Goal: Task Accomplishment & Management: Complete application form

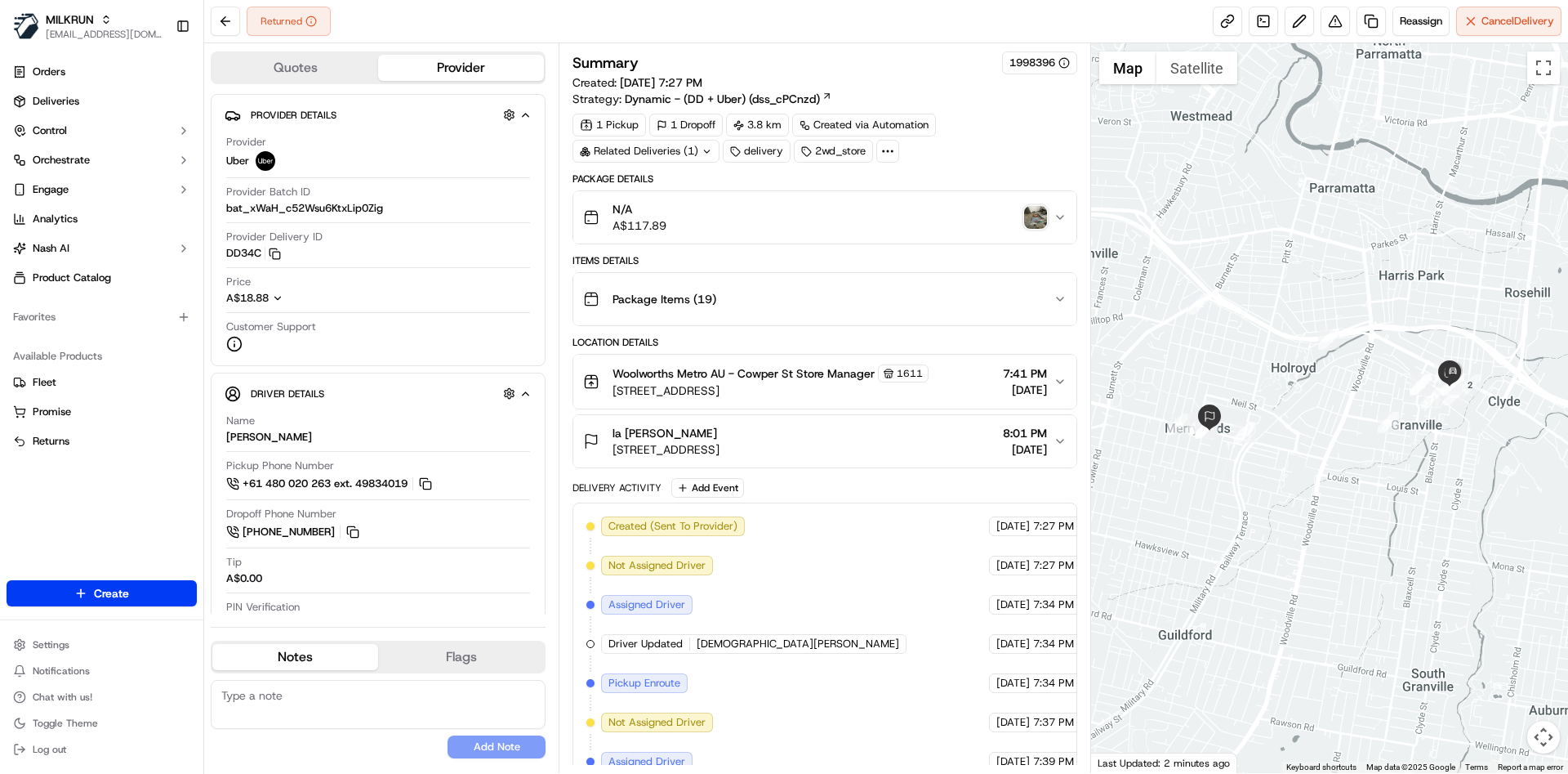
click at [1039, 222] on img "button" at bounding box center [1035, 217] width 23 height 23
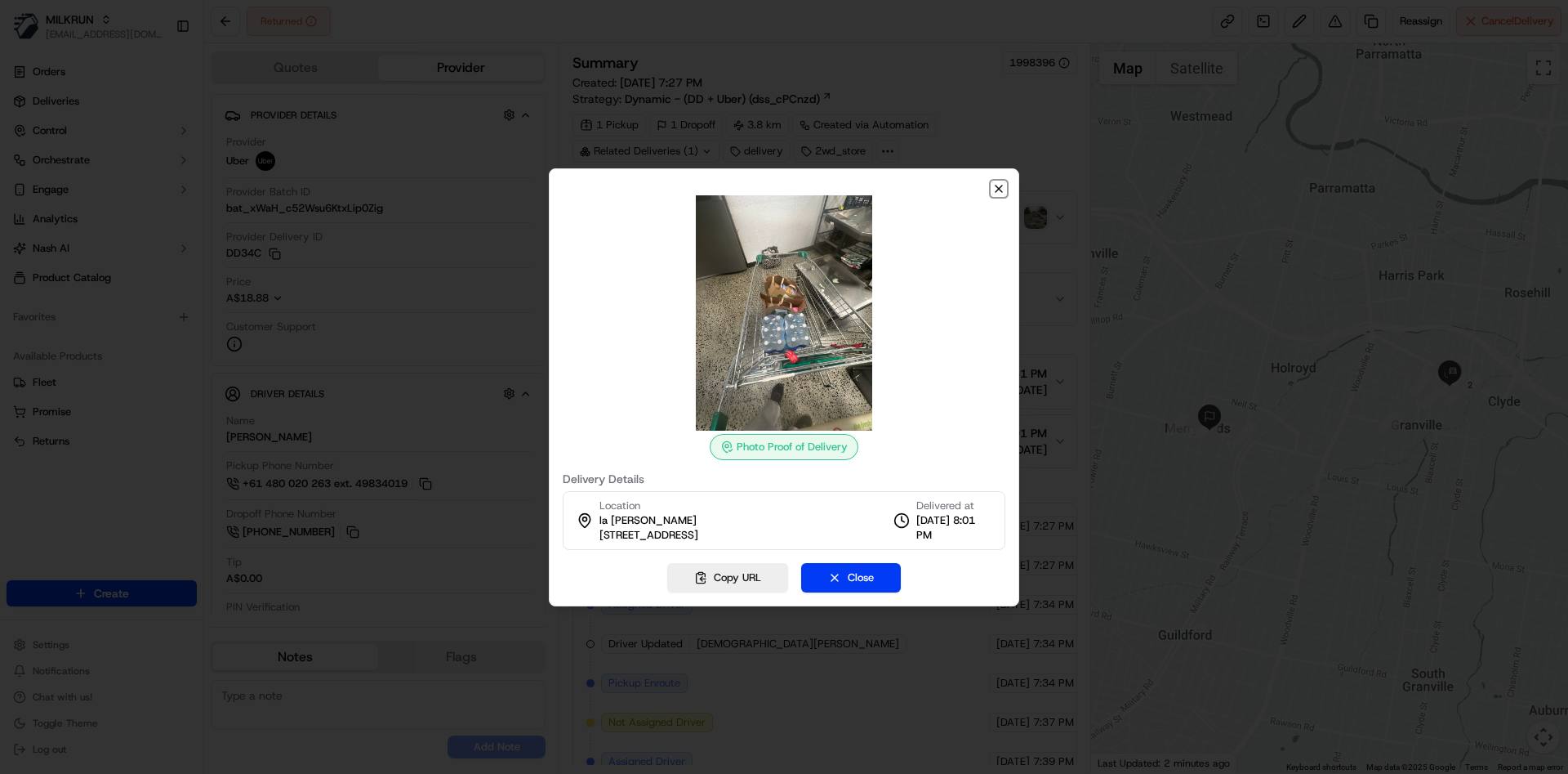
click at [992, 190] on icon "button" at bounding box center [998, 188] width 13 height 13
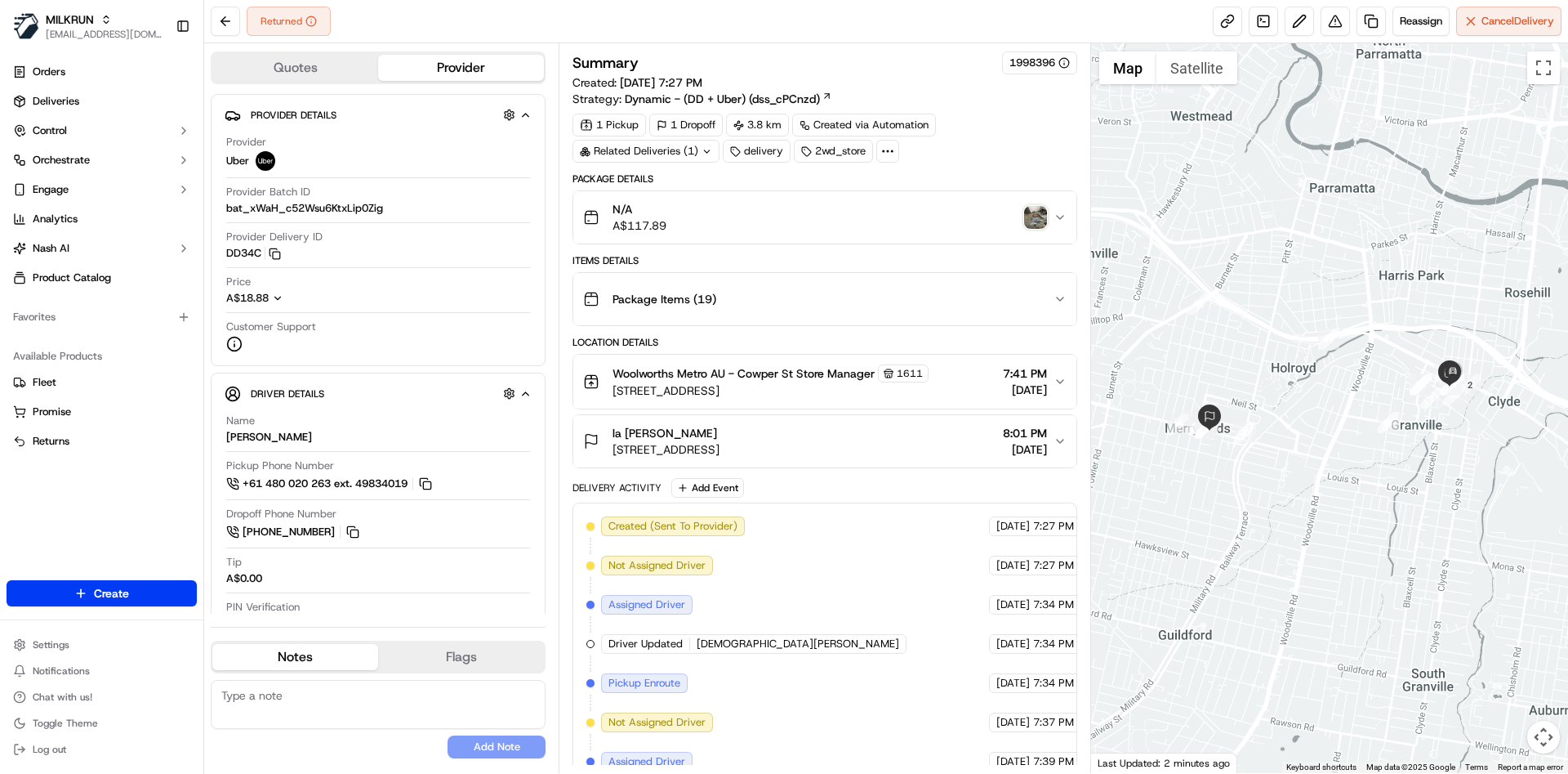
click at [1032, 213] on img "button" at bounding box center [1035, 217] width 23 height 23
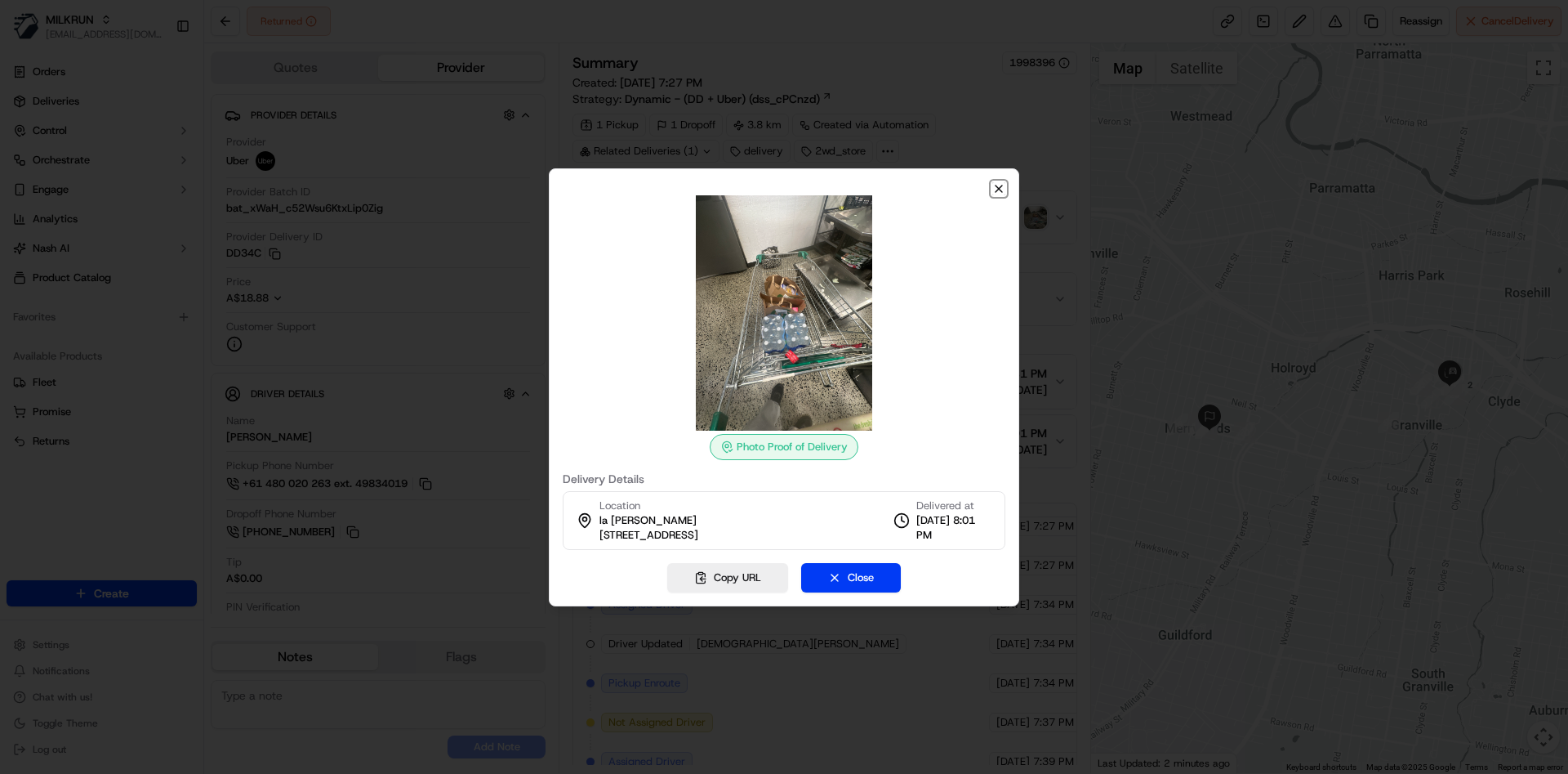
click at [999, 183] on icon "button" at bounding box center [998, 188] width 13 height 13
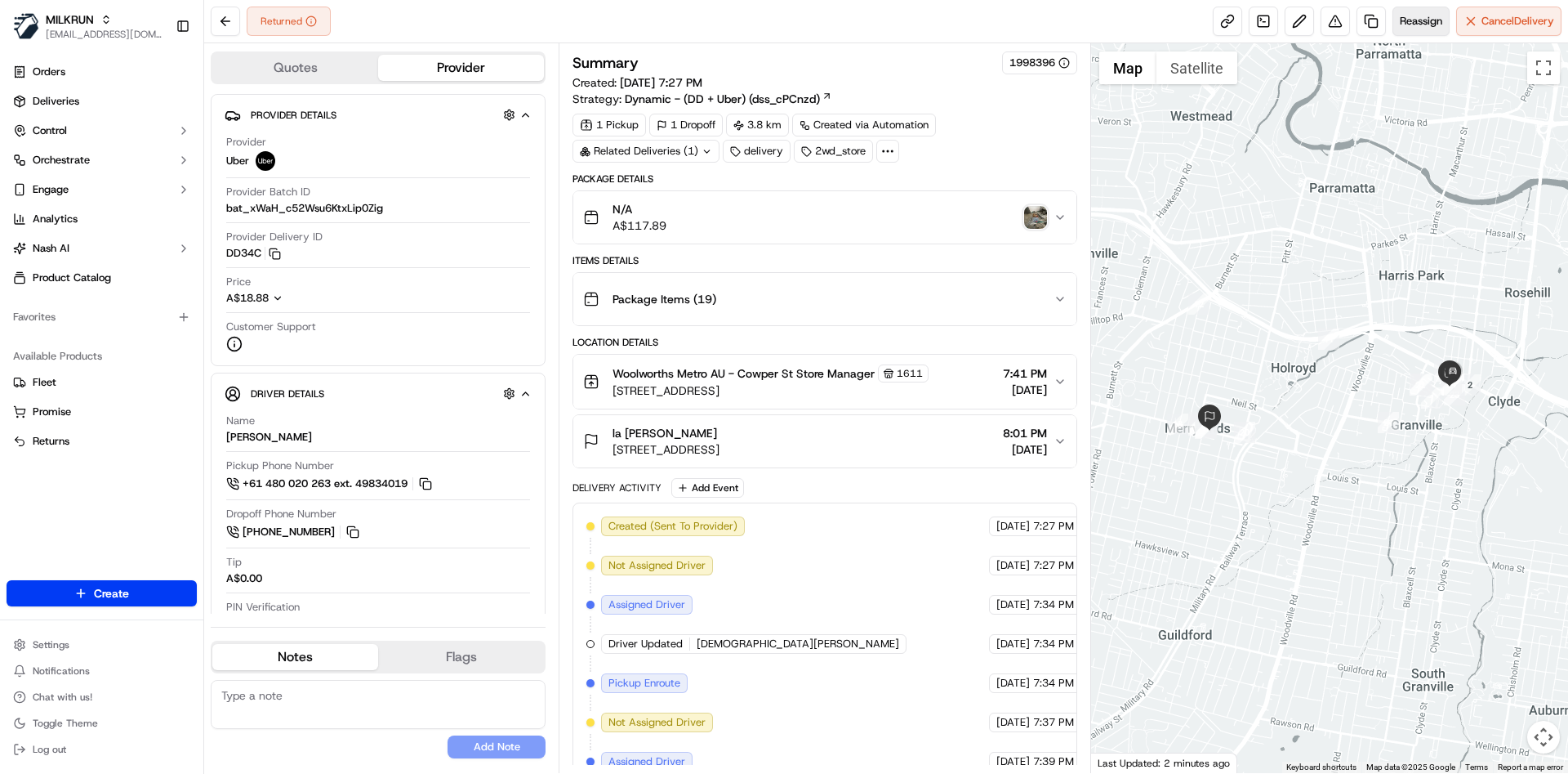
click at [1418, 17] on span "Reassign" at bounding box center [1421, 21] width 43 height 15
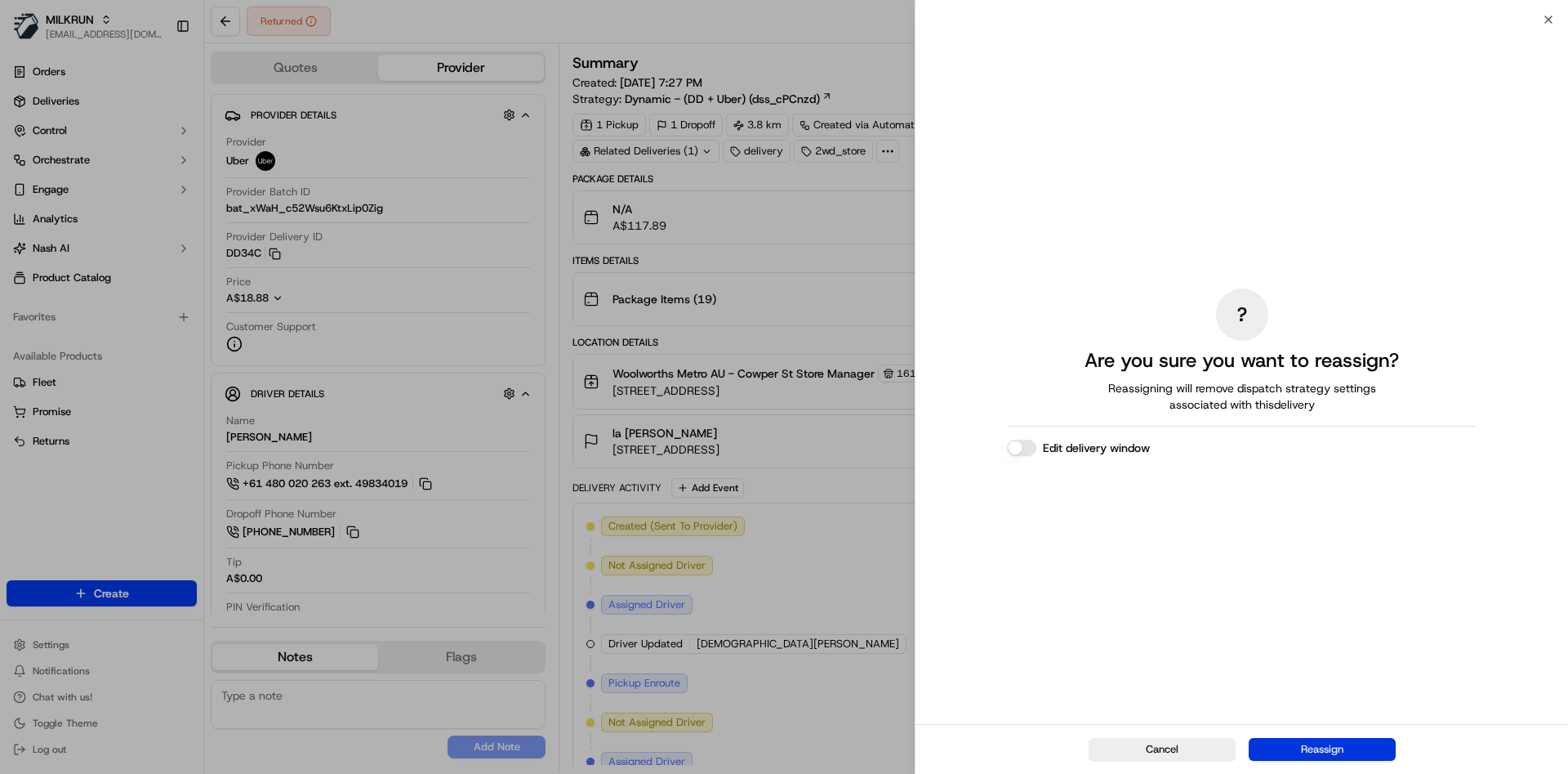
click at [1339, 748] on button "Reassign" at bounding box center [1322, 749] width 147 height 23
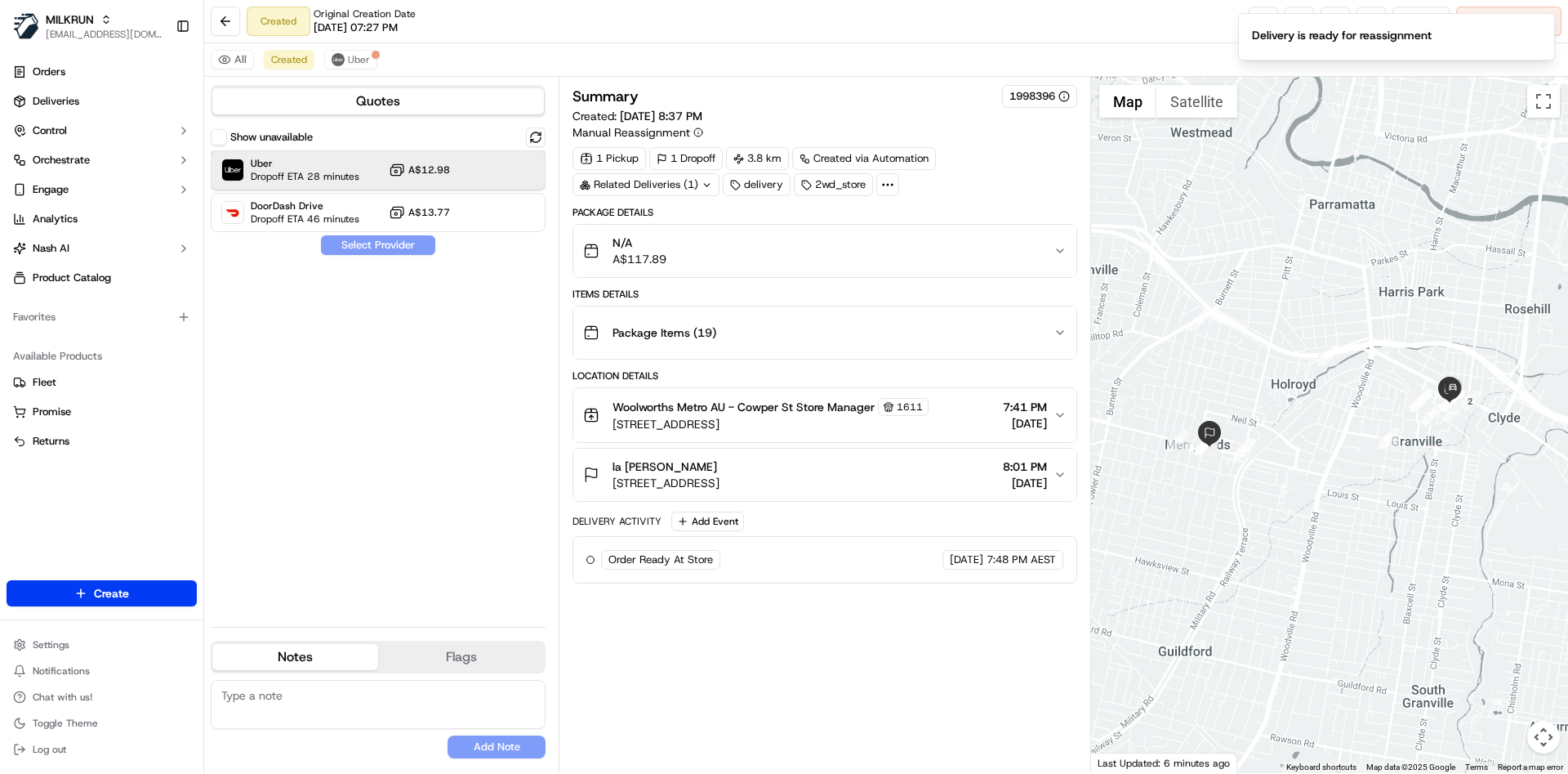
click at [320, 166] on span "Uber" at bounding box center [305, 163] width 109 height 13
click at [359, 252] on button "Assign Provider" at bounding box center [377, 245] width 116 height 20
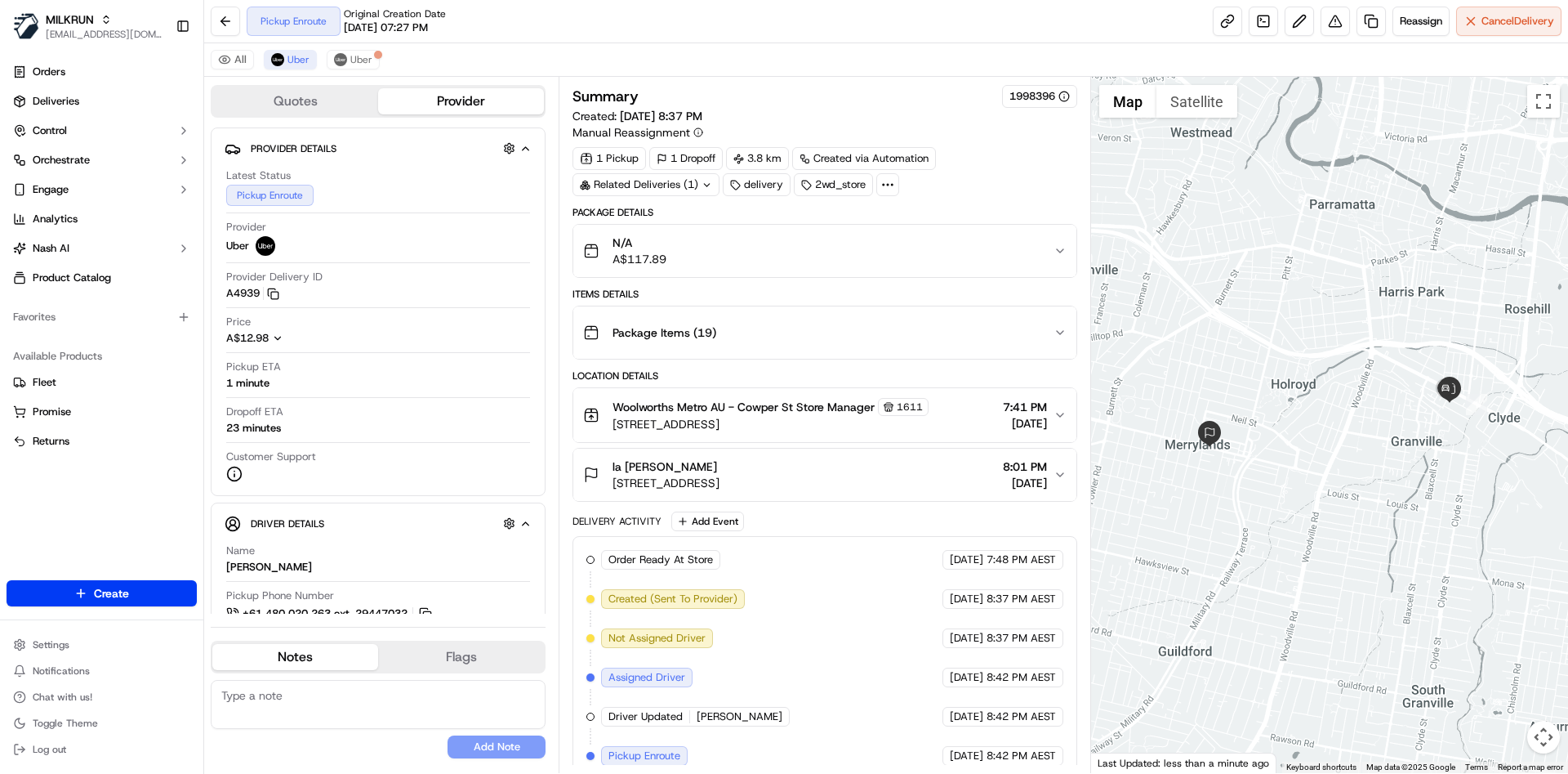
click at [997, 348] on div "Package Items ( 19 )" at bounding box center [817, 332] width 469 height 33
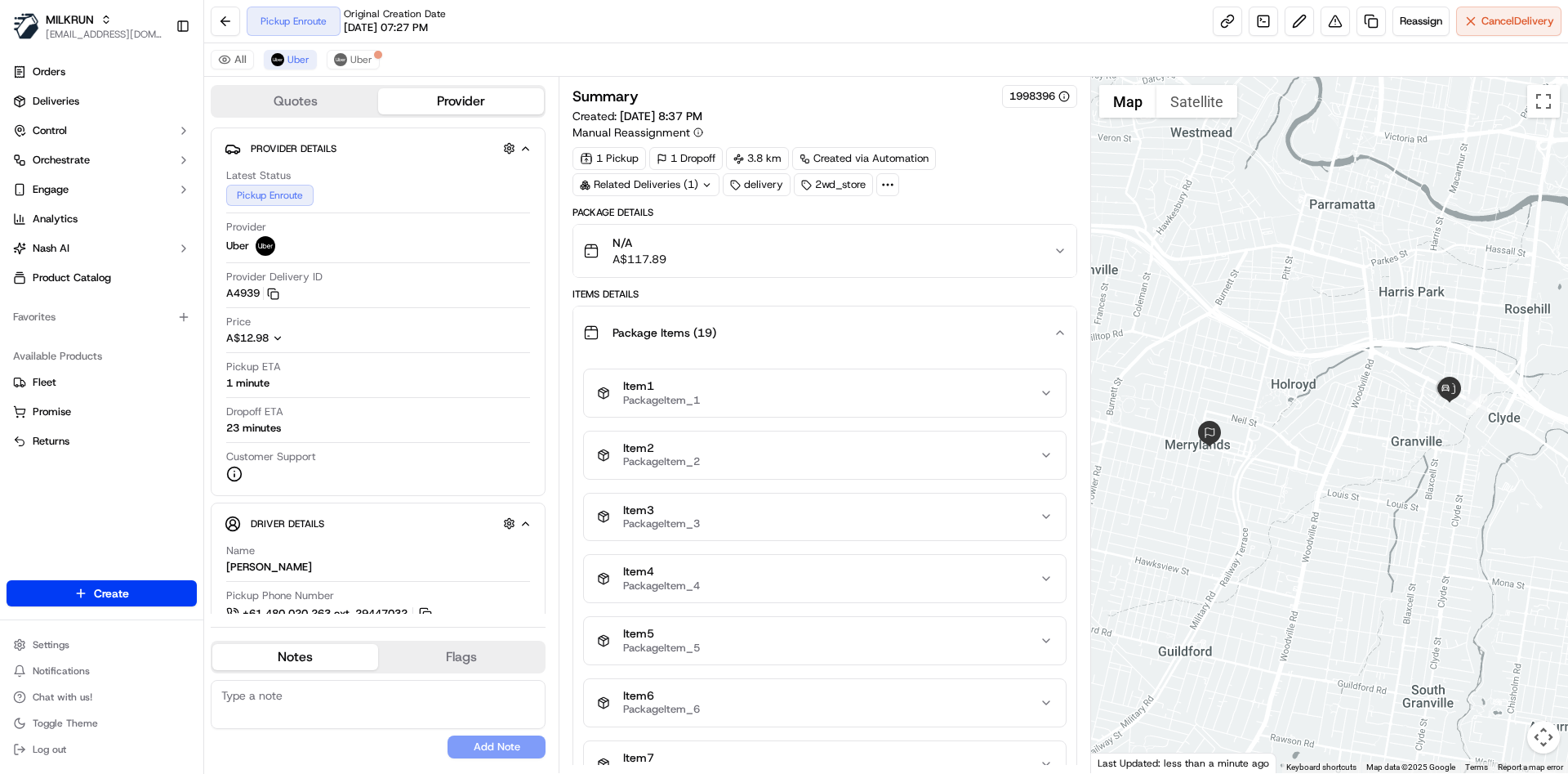
click at [997, 348] on div "Package Items ( 19 )" at bounding box center [817, 332] width 469 height 33
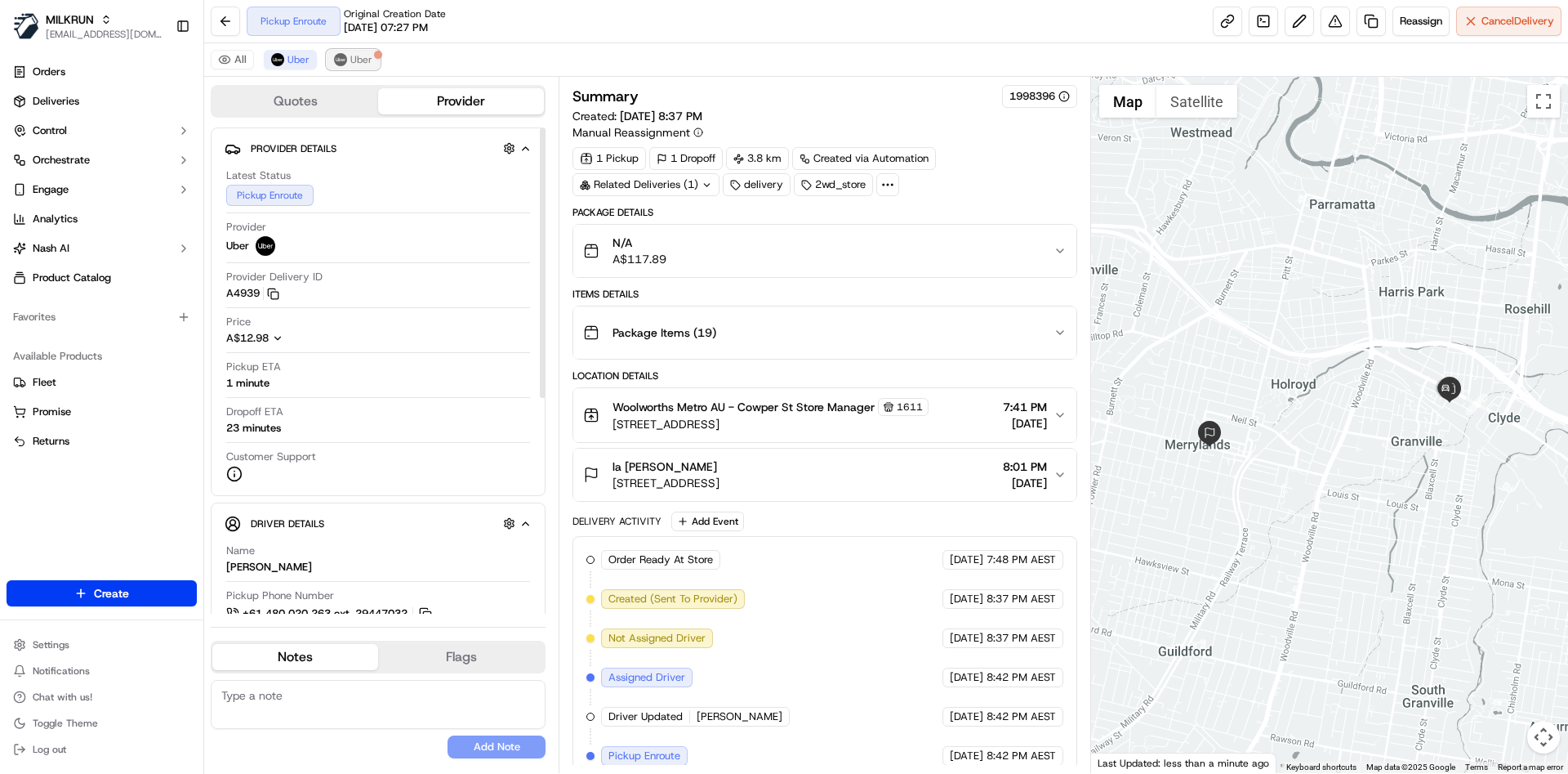
click at [362, 61] on span "Uber" at bounding box center [361, 59] width 22 height 13
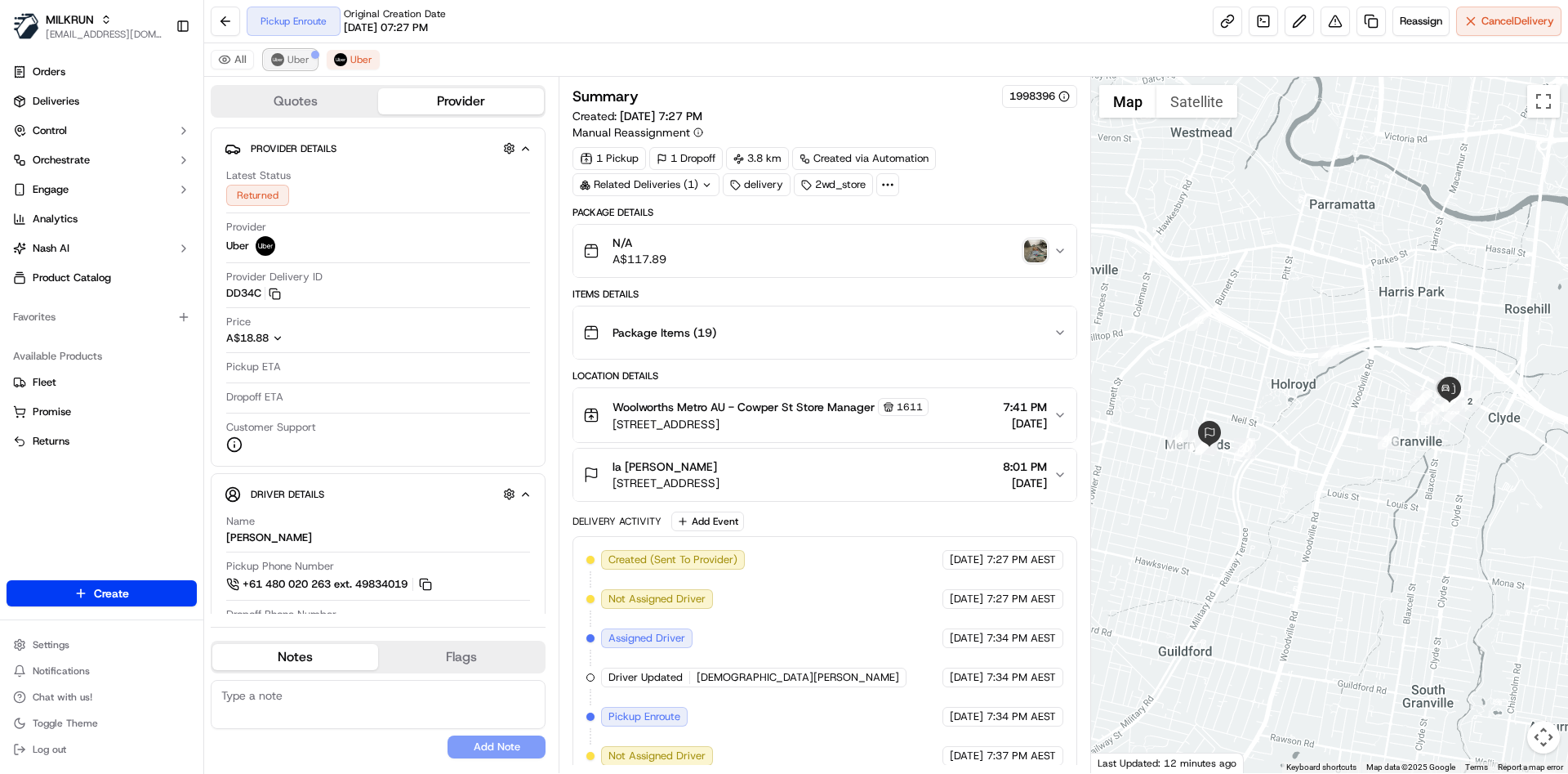
click at [299, 51] on button "Uber" at bounding box center [291, 59] width 53 height 20
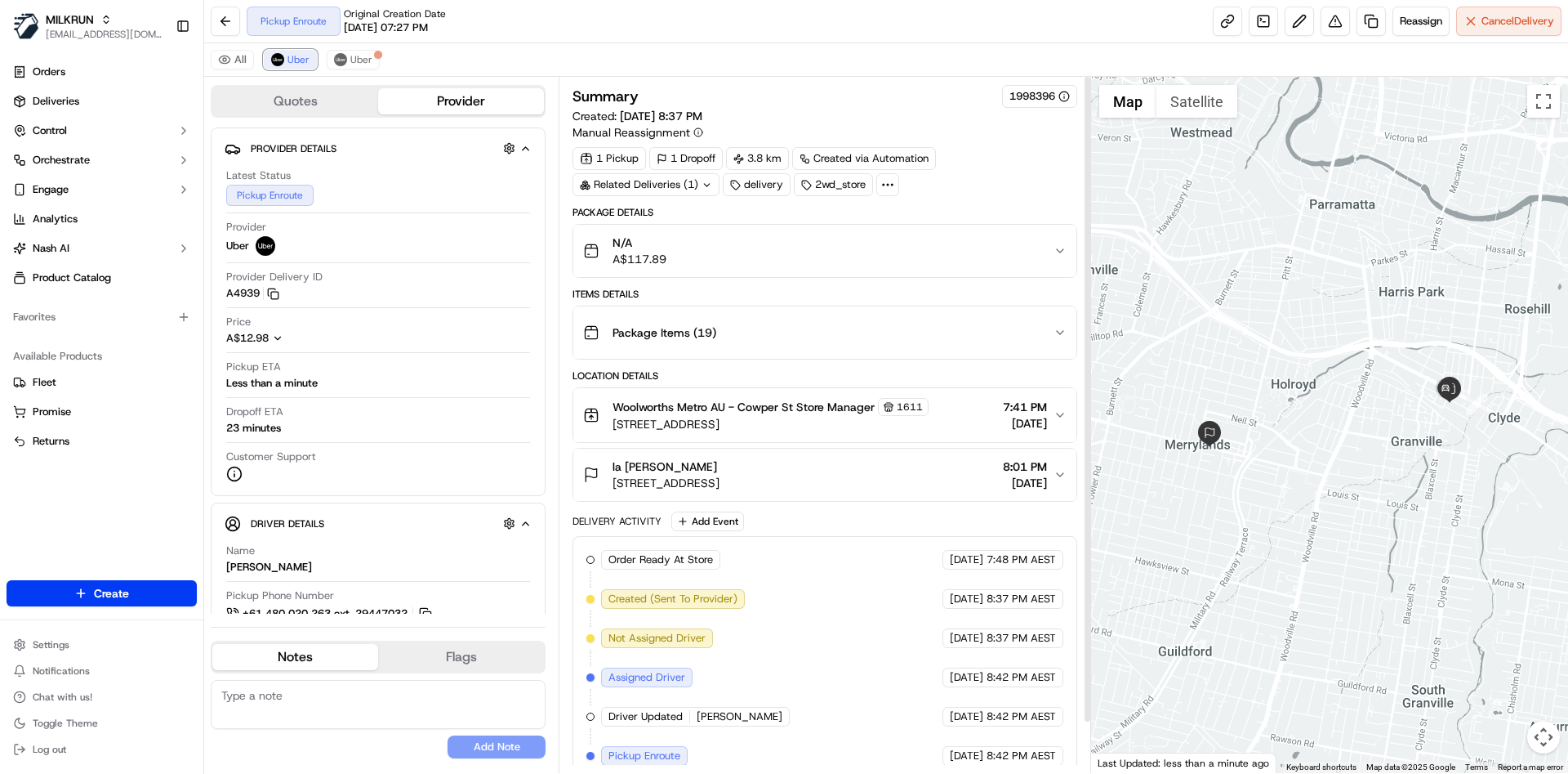
scroll to position [2, 0]
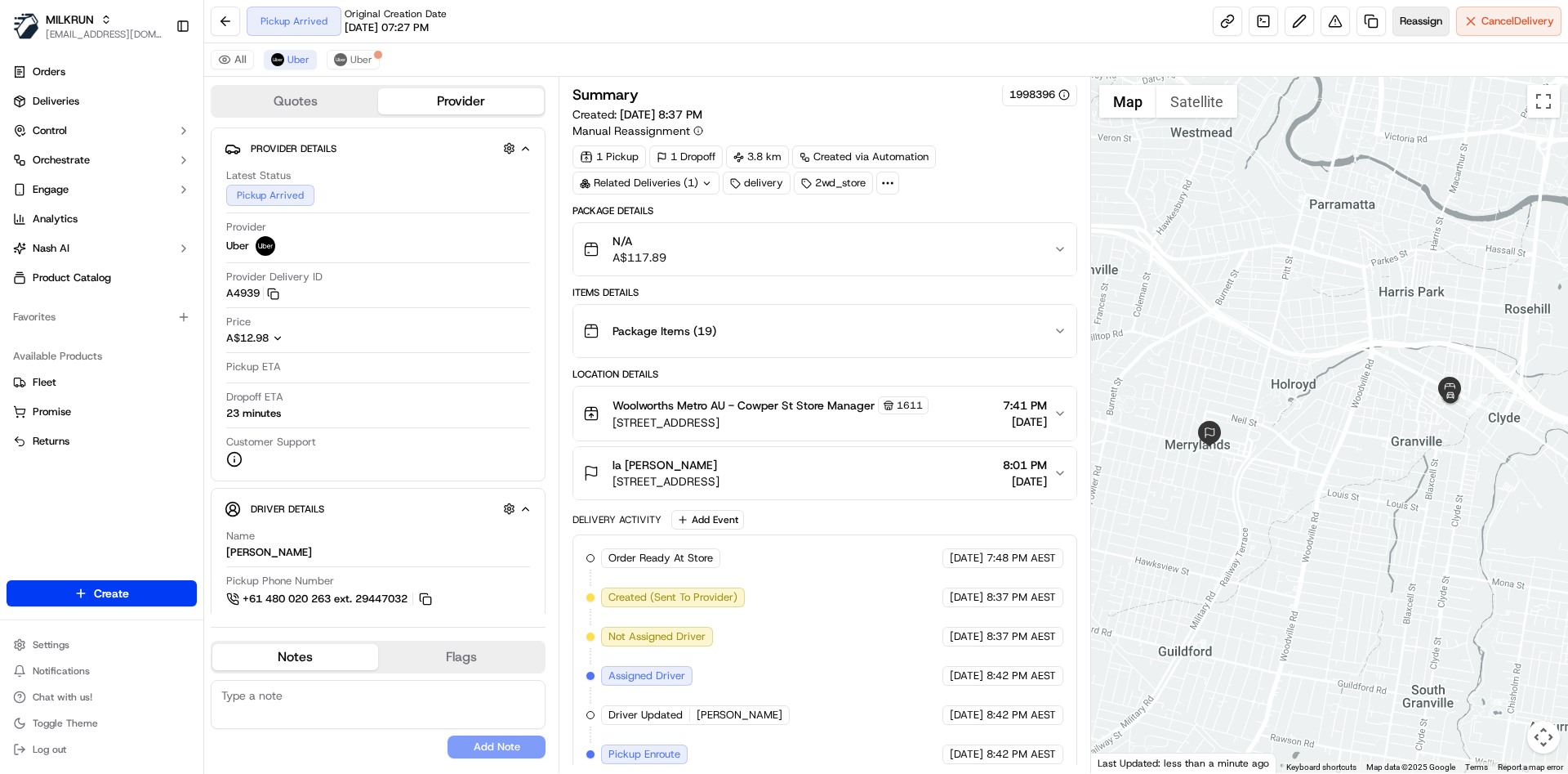
click at [1401, 16] on span "Reassign" at bounding box center [1421, 21] width 43 height 15
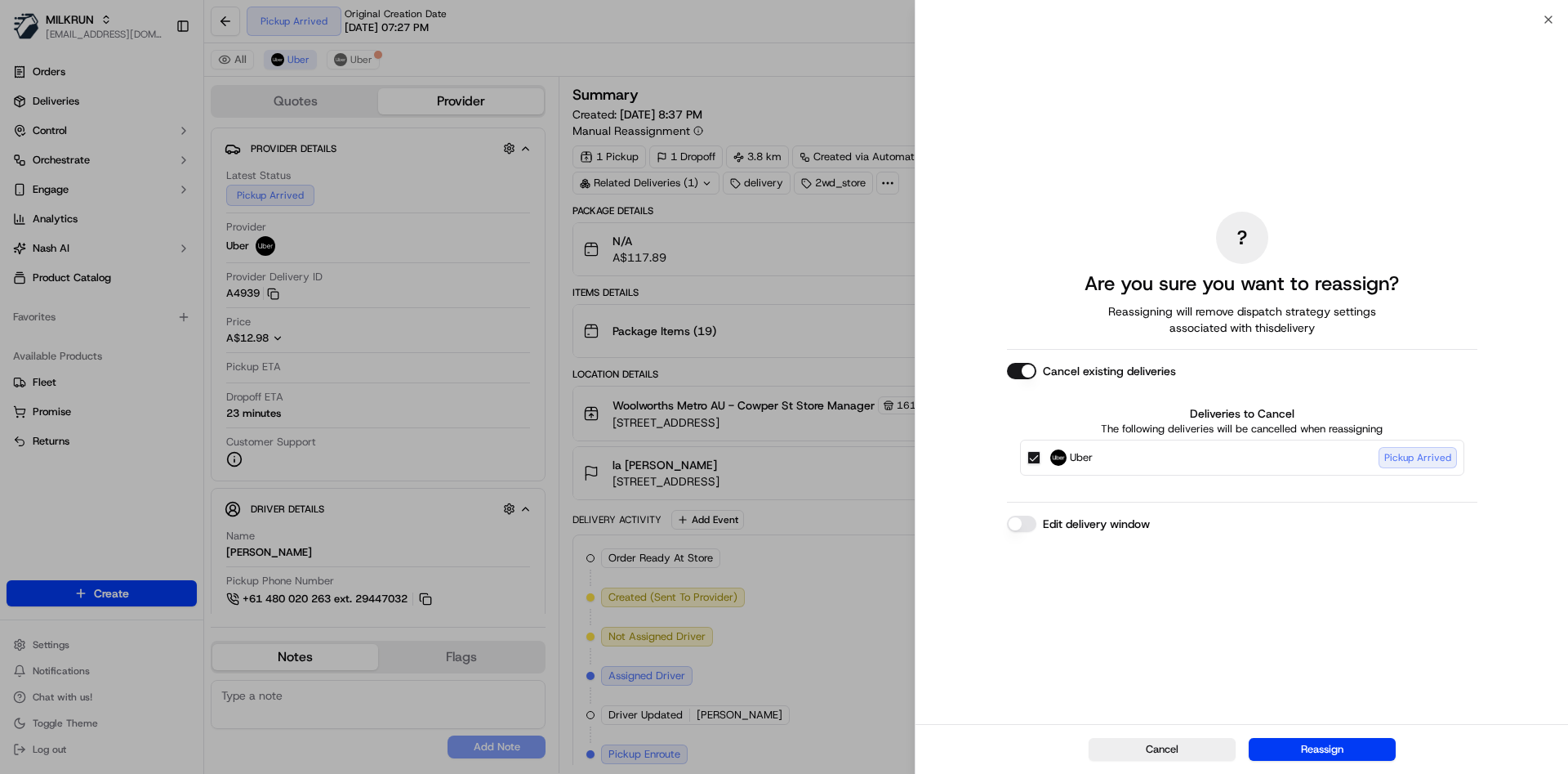
click at [1032, 458] on button "Uber Pickup Arrived" at bounding box center [1034, 457] width 13 height 13
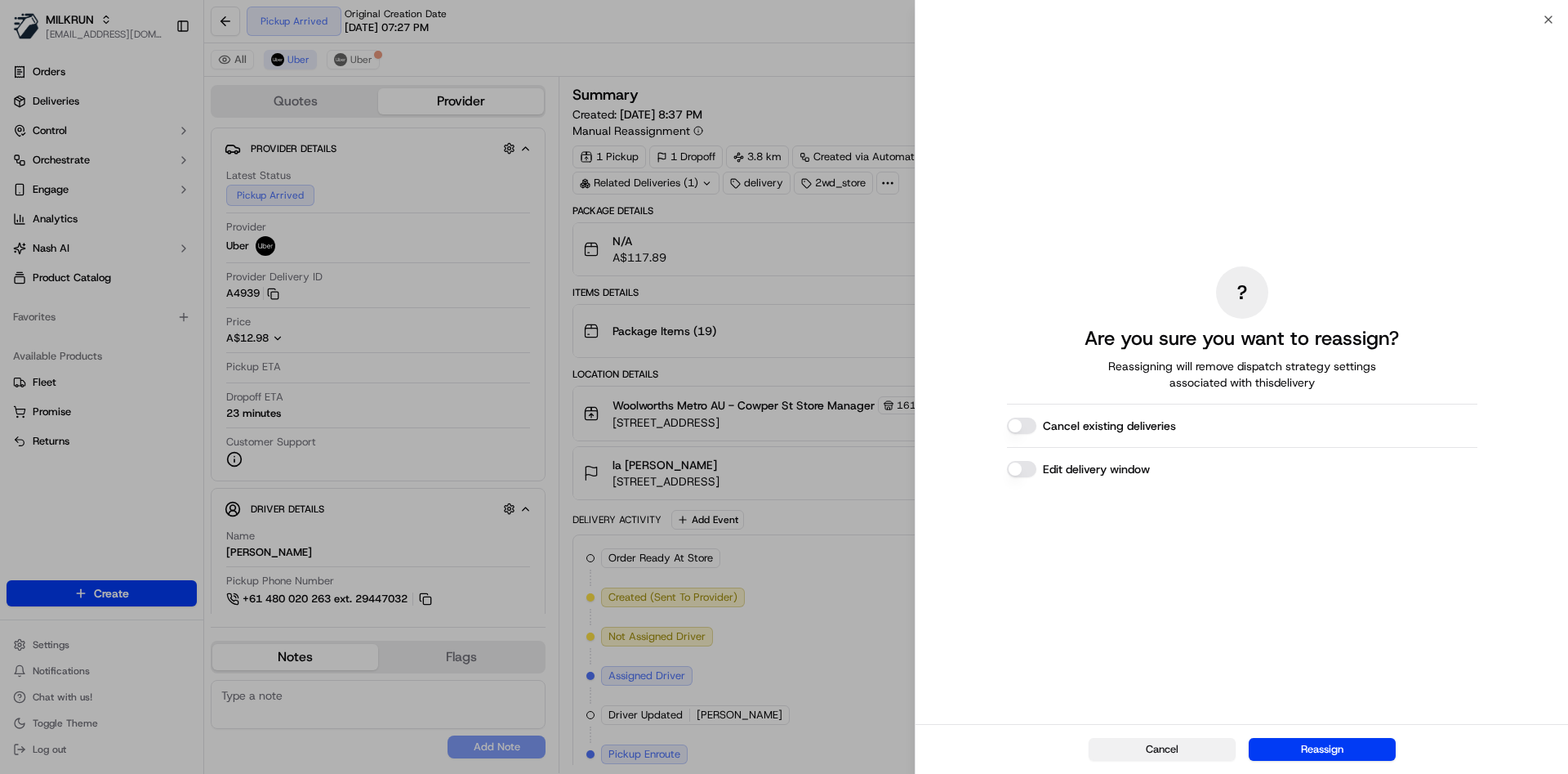
click at [1146, 747] on button "Cancel" at bounding box center [1161, 749] width 147 height 23
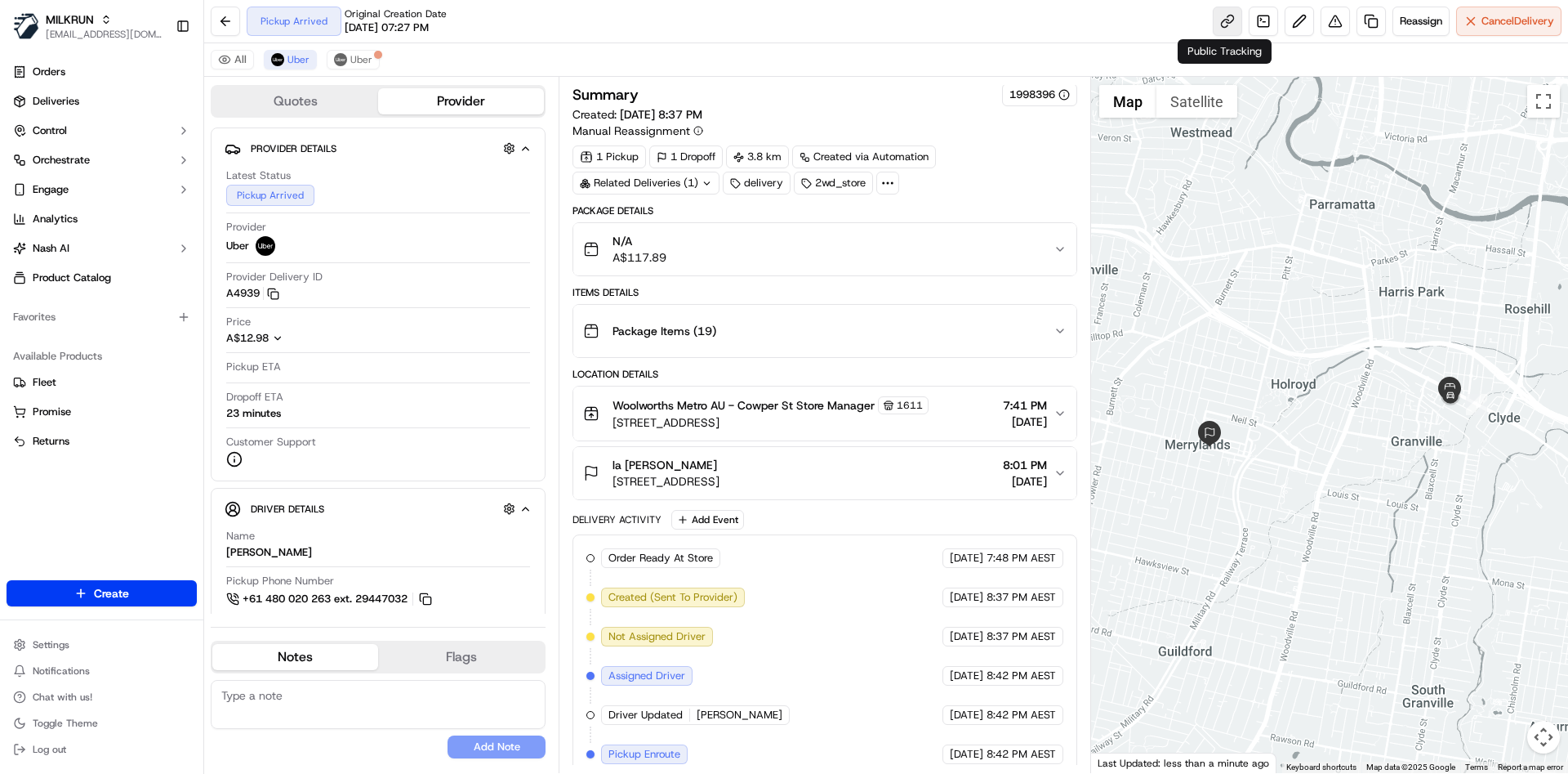
click at [1233, 29] on link at bounding box center [1227, 21] width 29 height 29
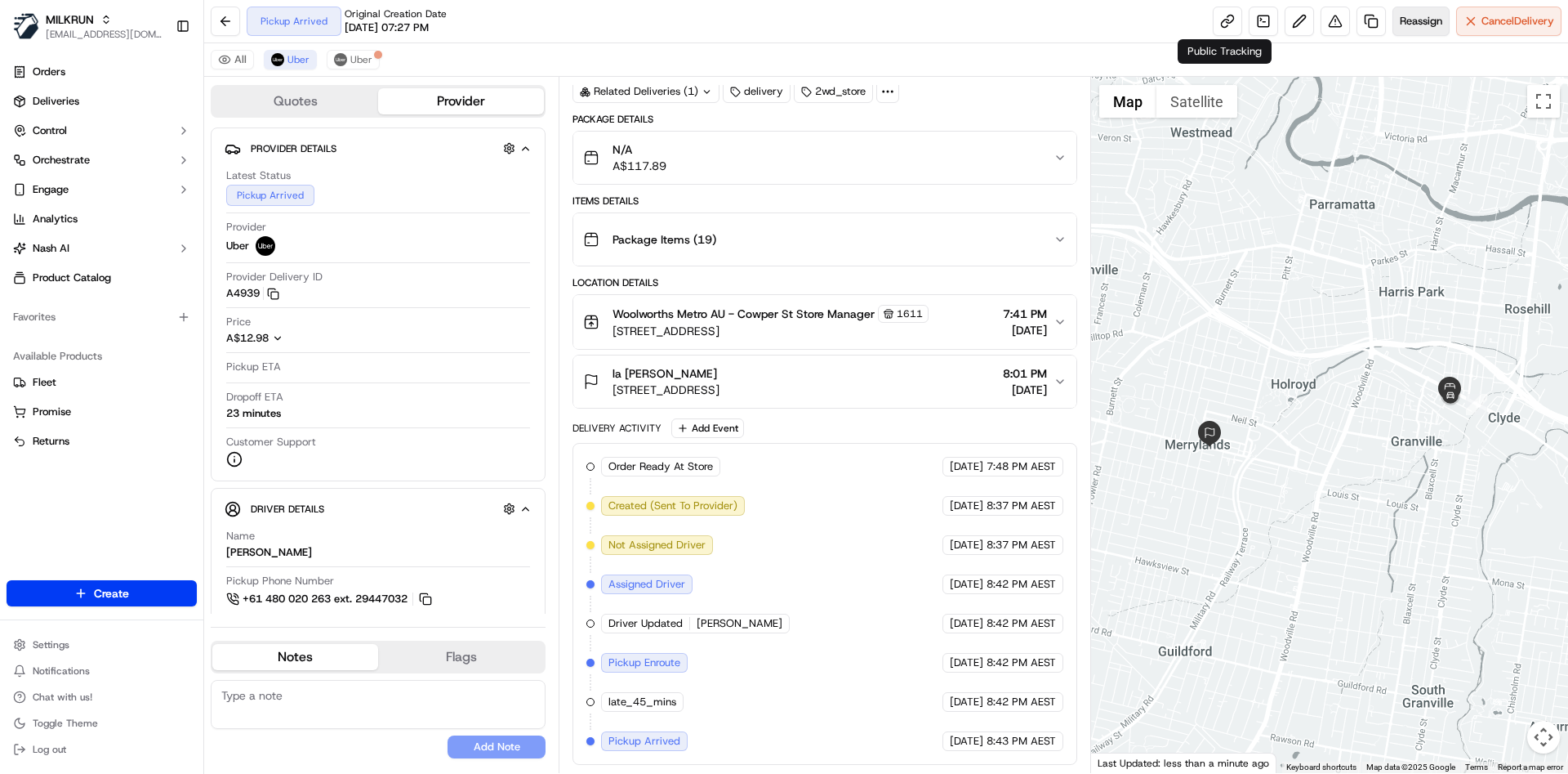
click at [1424, 9] on button "Reassign" at bounding box center [1420, 21] width 57 height 29
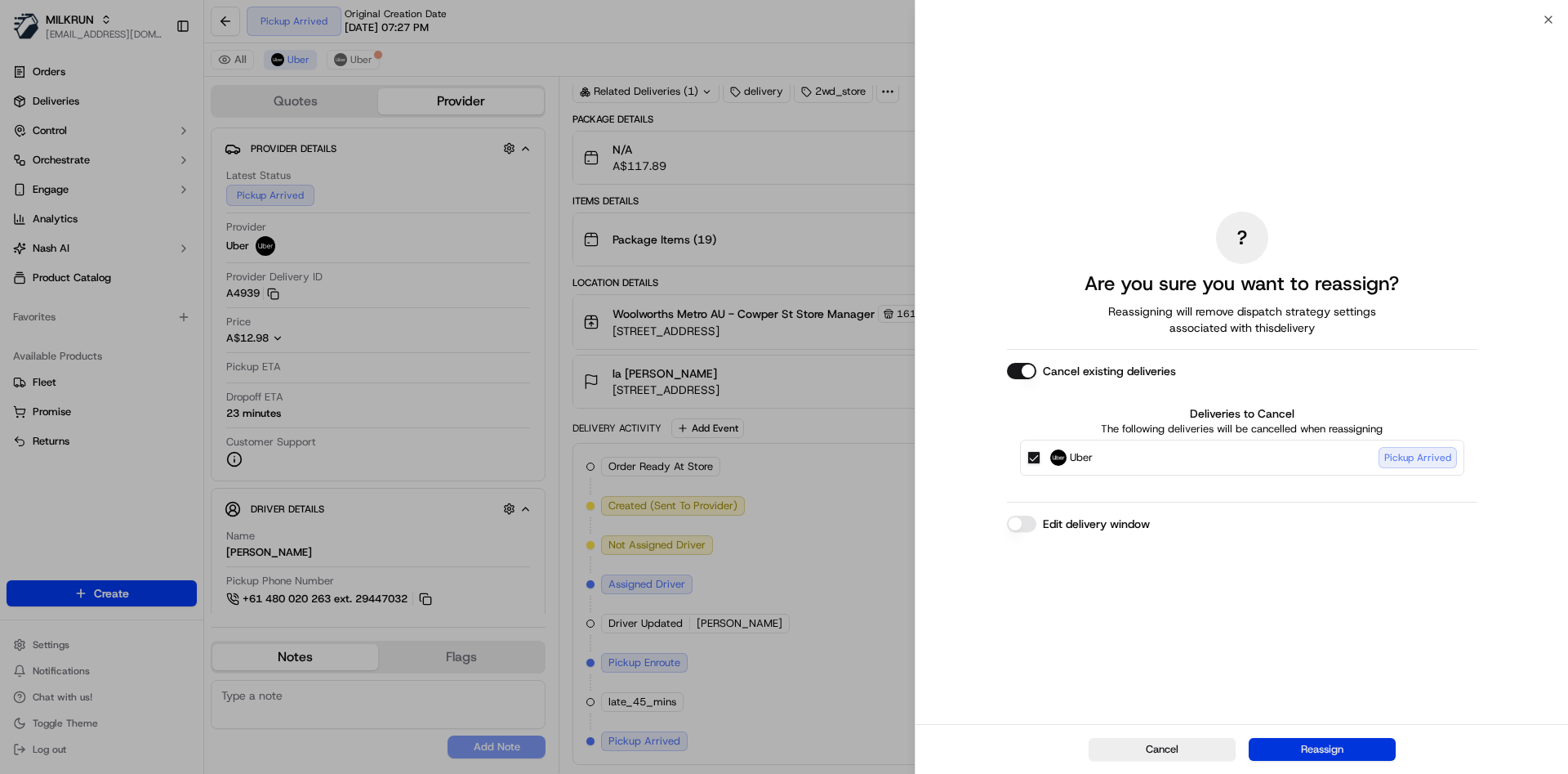
click at [1282, 747] on button "Reassign" at bounding box center [1322, 749] width 147 height 23
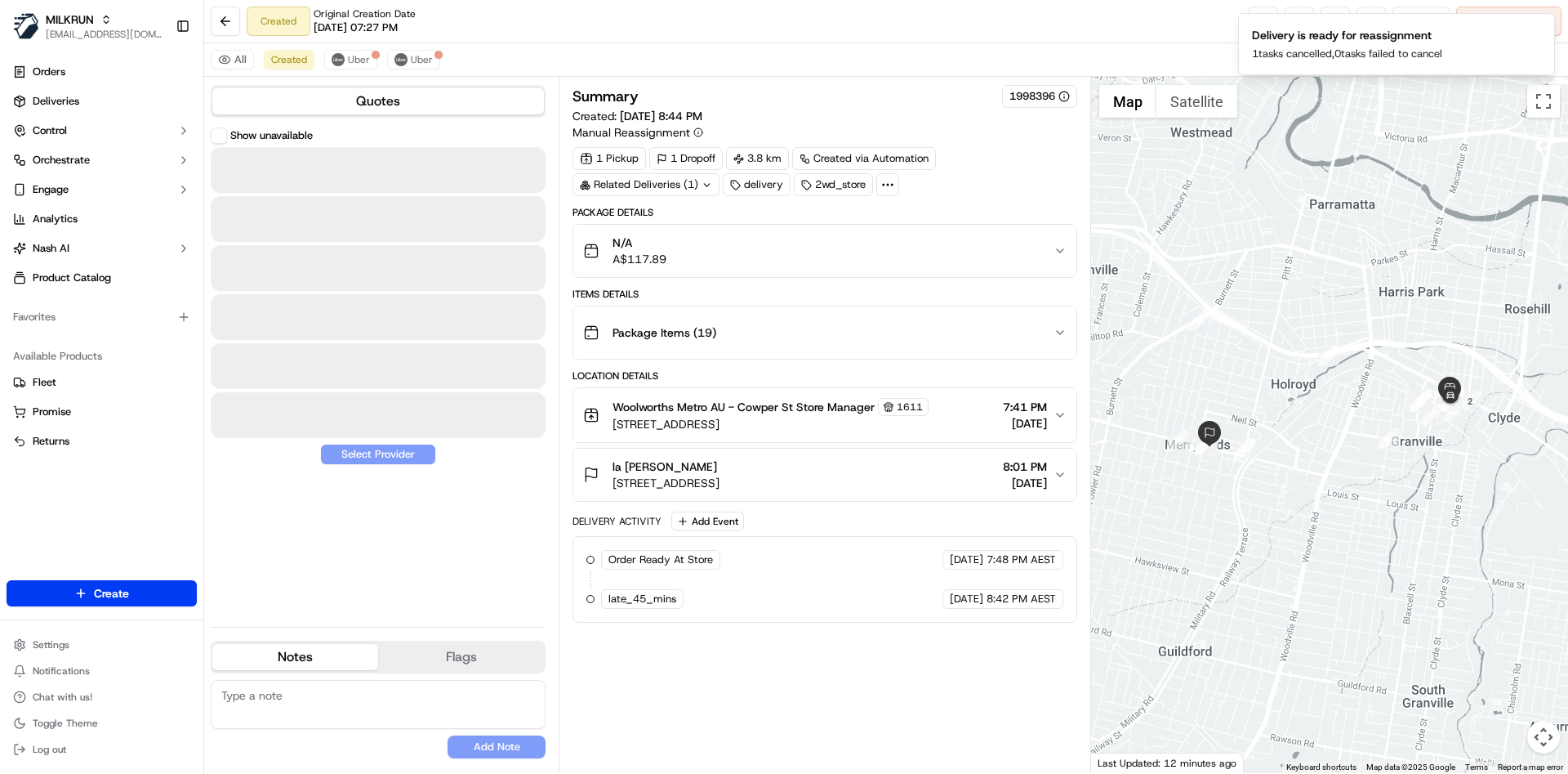
scroll to position [0, 0]
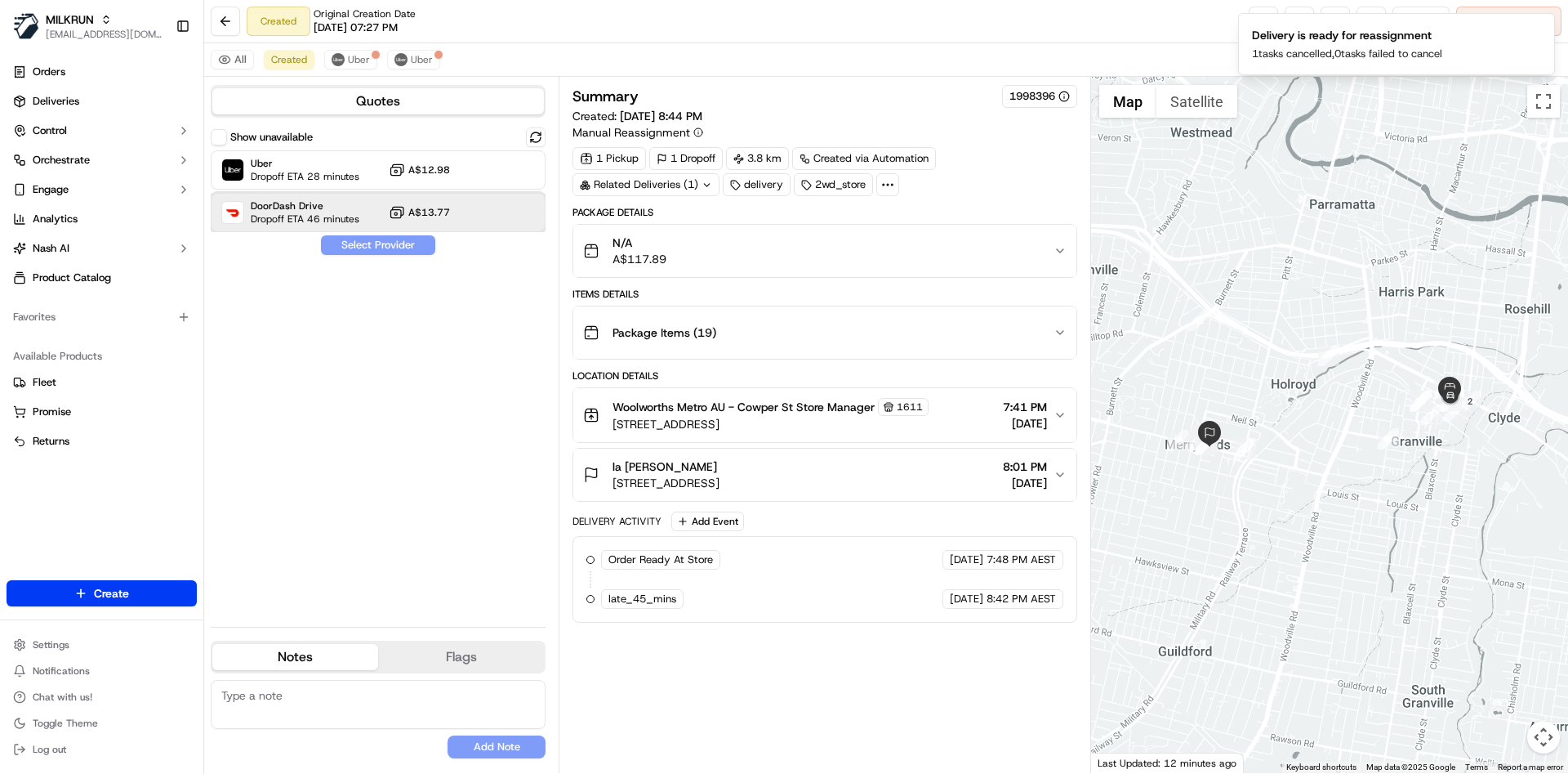
click at [330, 203] on span "DoorDash Drive" at bounding box center [305, 205] width 109 height 13
click at [357, 244] on button "Assign Provider" at bounding box center [377, 245] width 116 height 20
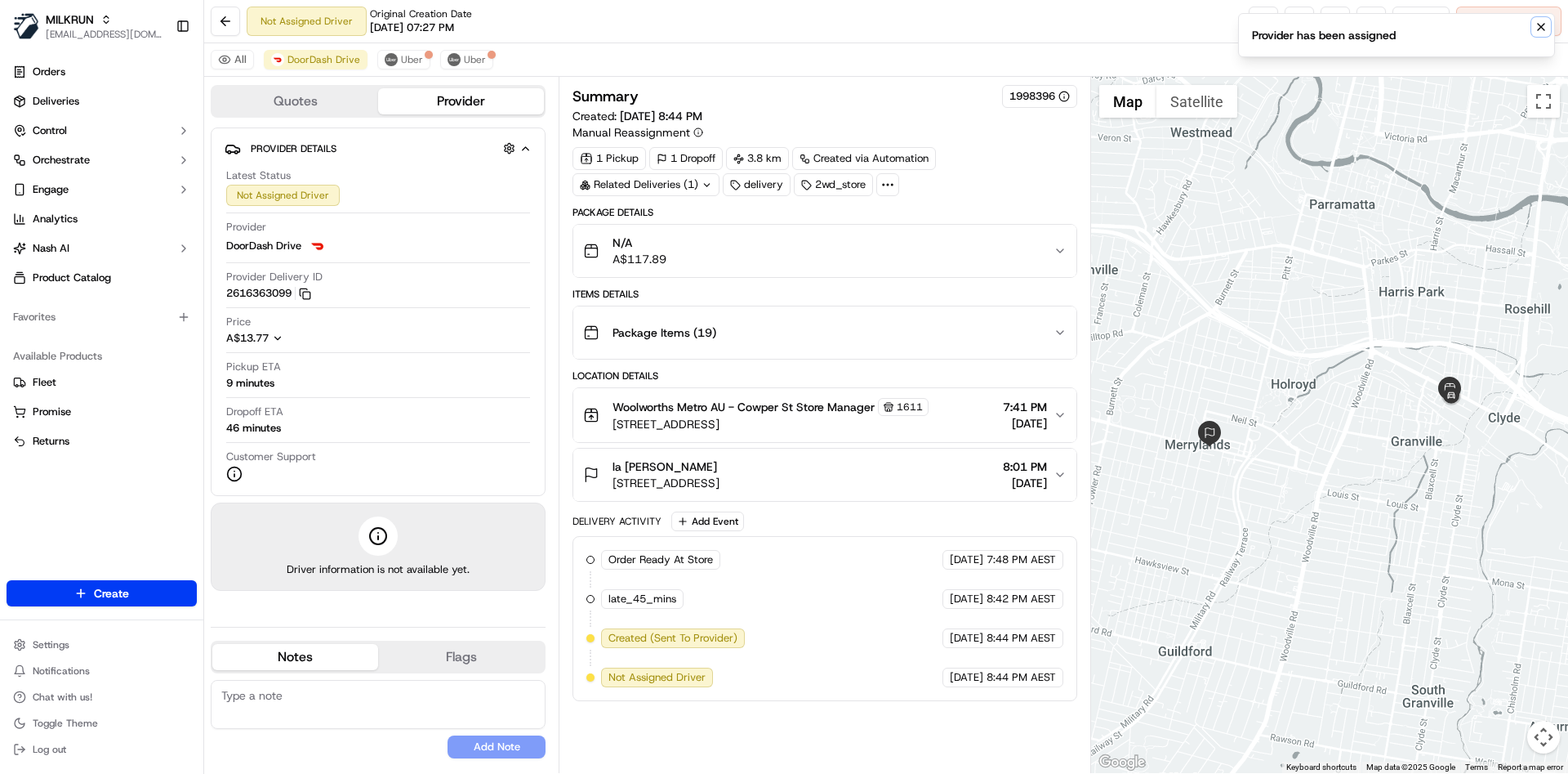
click at [1542, 28] on icon "Notifications (F8)" at bounding box center [1541, 27] width 13 height 13
click at [1250, 21] on link at bounding box center [1263, 21] width 29 height 29
click at [1432, 20] on span "Reassign" at bounding box center [1421, 21] width 43 height 15
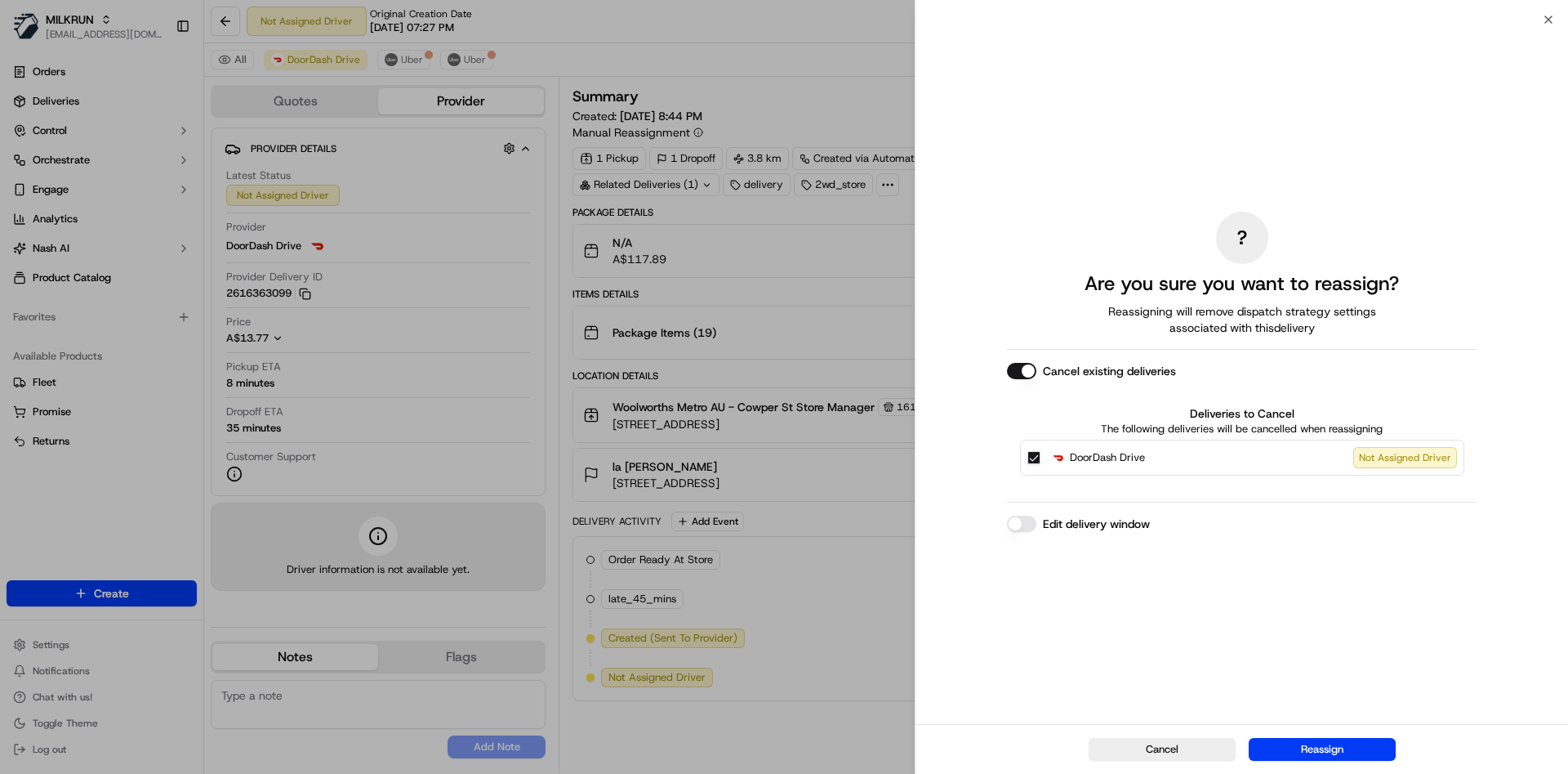
click at [1036, 457] on button "DoorDash Drive Not Assigned Driver" at bounding box center [1034, 457] width 13 height 13
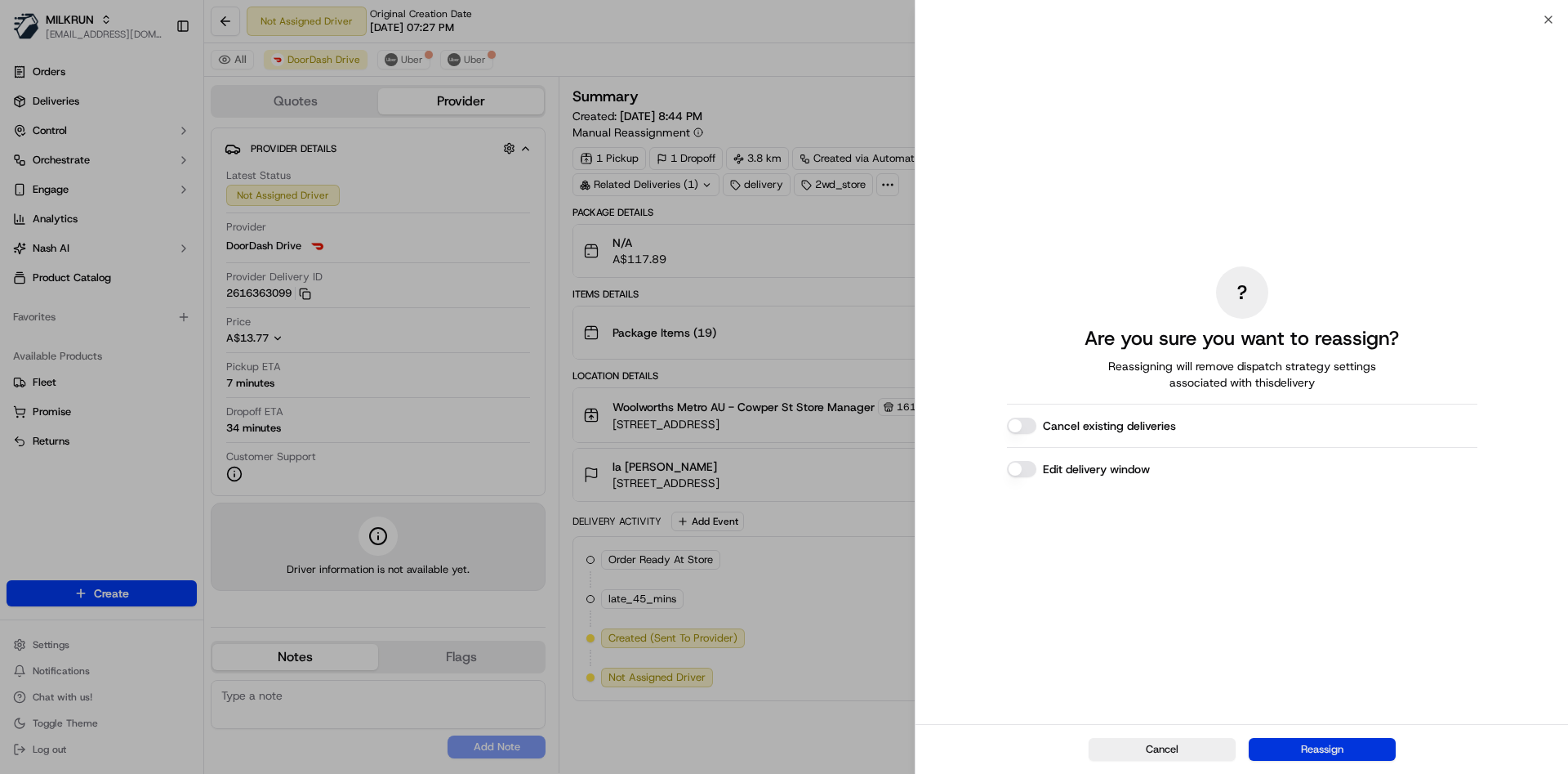
click at [1322, 753] on button "Reassign" at bounding box center [1322, 749] width 147 height 23
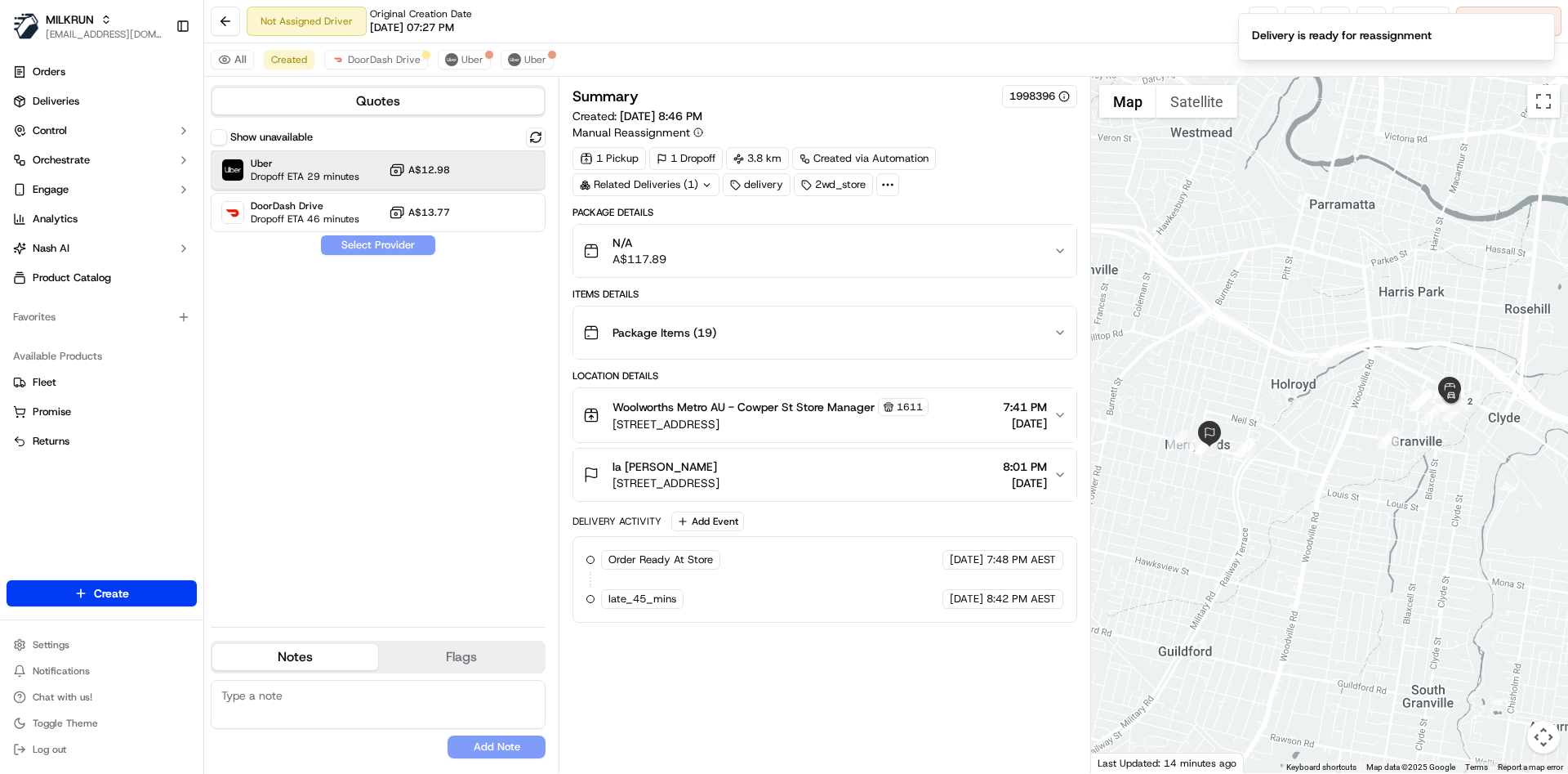
click at [305, 174] on span "Dropoff ETA 29 minutes" at bounding box center [305, 176] width 109 height 13
click at [353, 242] on button "Assign Provider" at bounding box center [377, 245] width 116 height 20
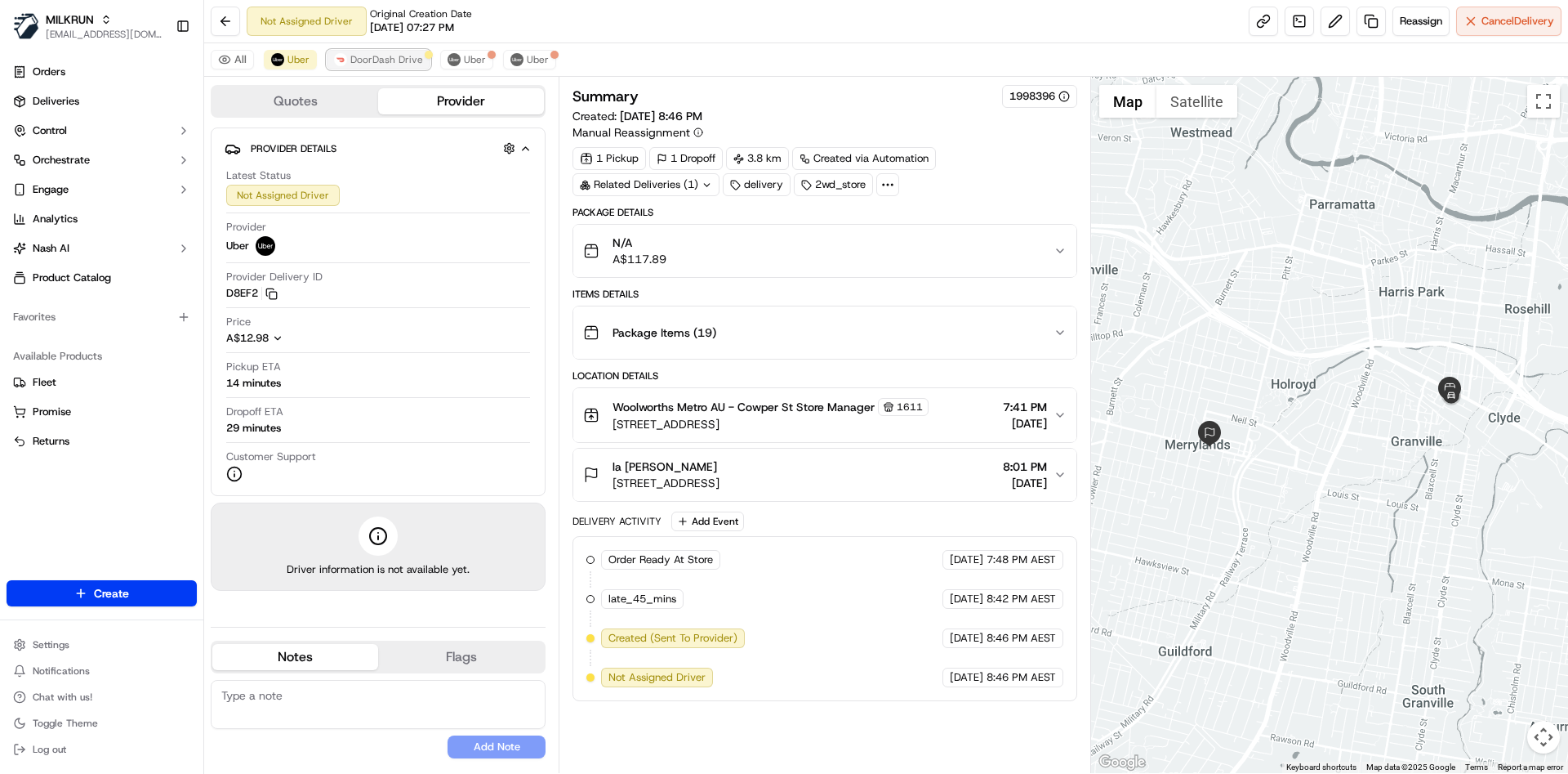
click at [365, 55] on span "DoorDash Drive" at bounding box center [386, 59] width 73 height 13
click at [292, 56] on span "Uber" at bounding box center [299, 59] width 22 height 13
click at [350, 56] on span "DoorDash Drive" at bounding box center [386, 59] width 73 height 13
click at [284, 51] on button "Uber" at bounding box center [291, 59] width 53 height 20
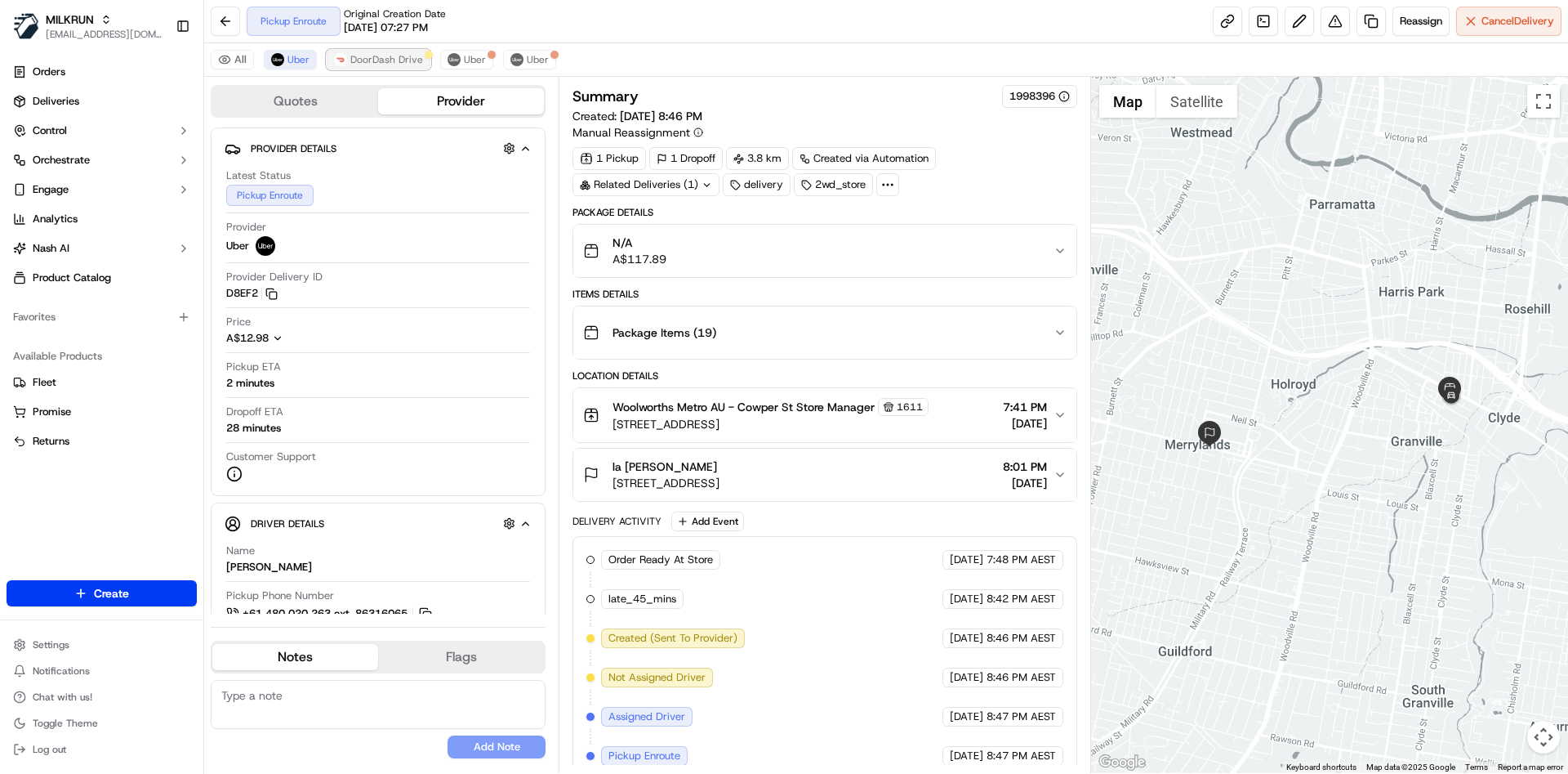
click at [371, 56] on span "DoorDash Drive" at bounding box center [386, 59] width 73 height 13
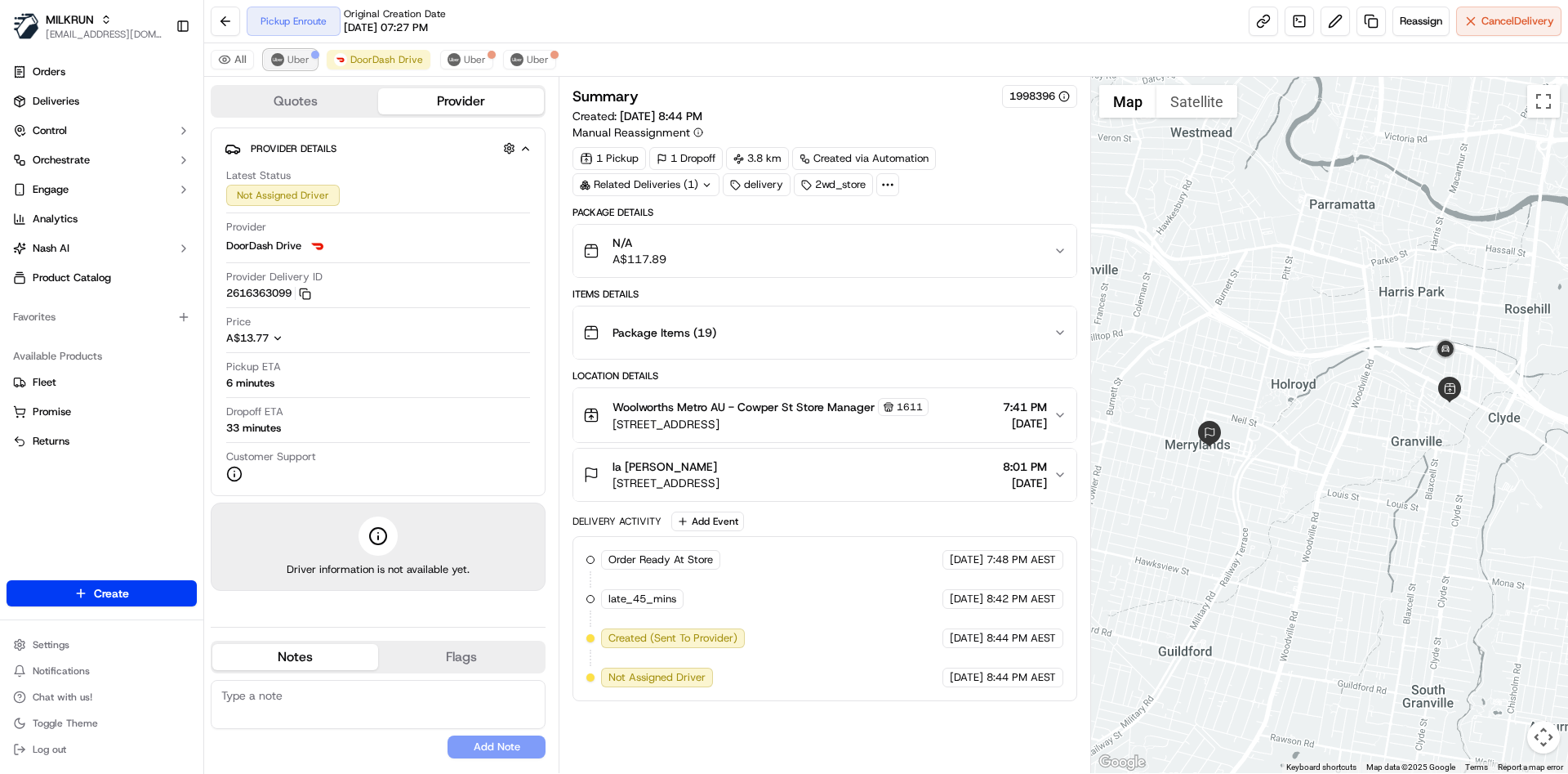
click at [313, 58] on div at bounding box center [316, 55] width 9 height 9
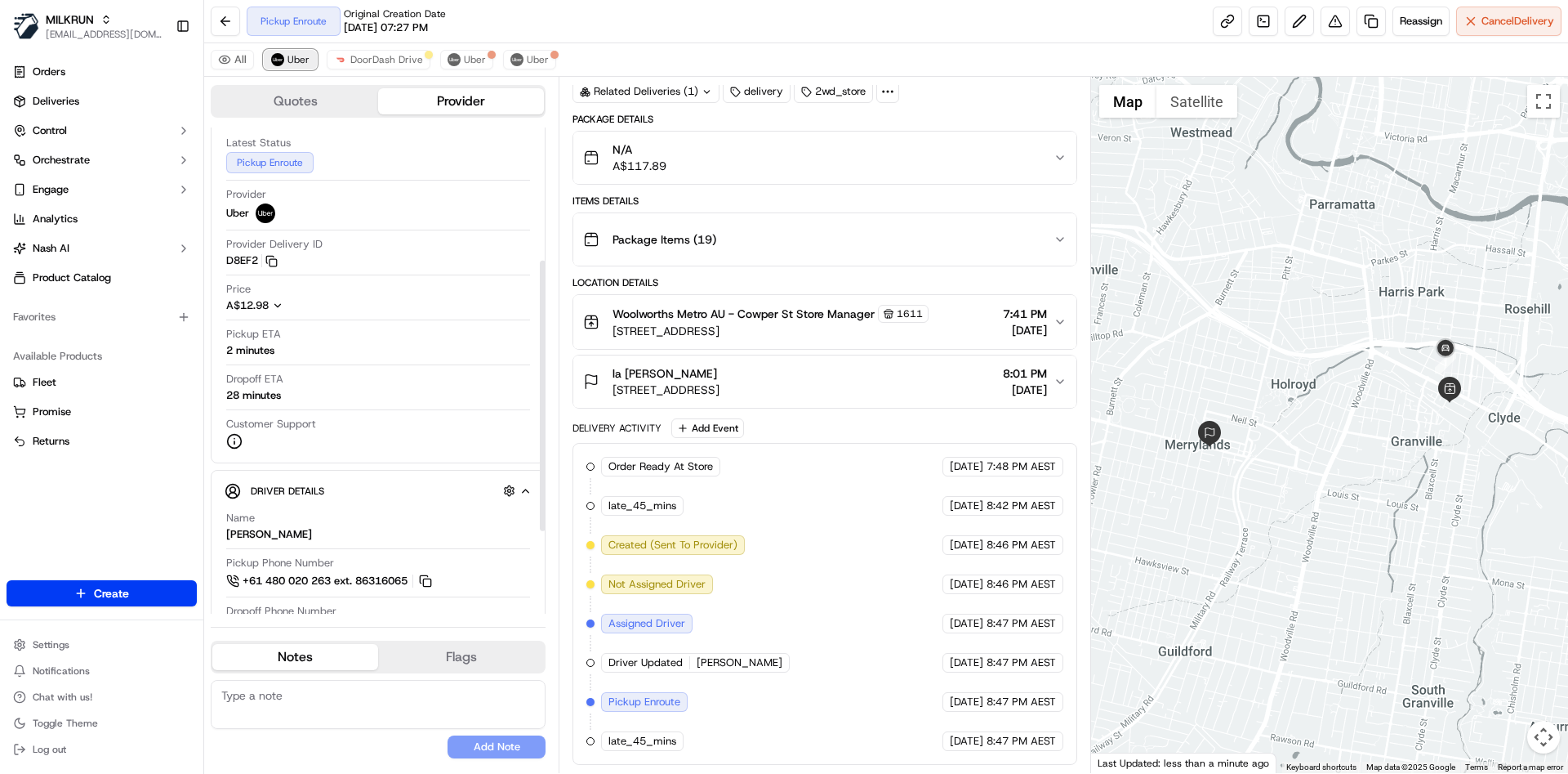
scroll to position [18, 0]
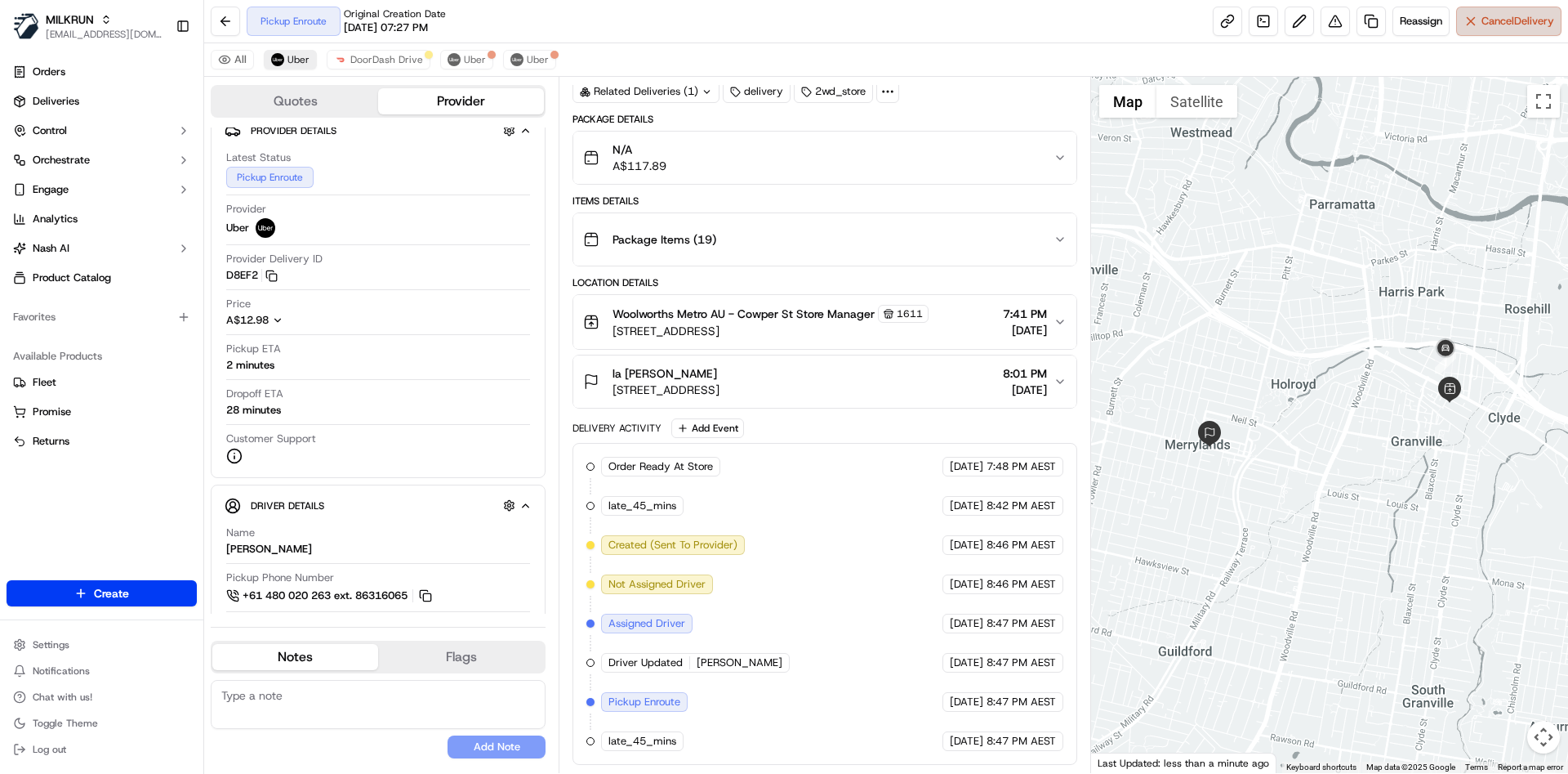
click at [1477, 7] on button "Cancel Delivery" at bounding box center [1509, 21] width 106 height 29
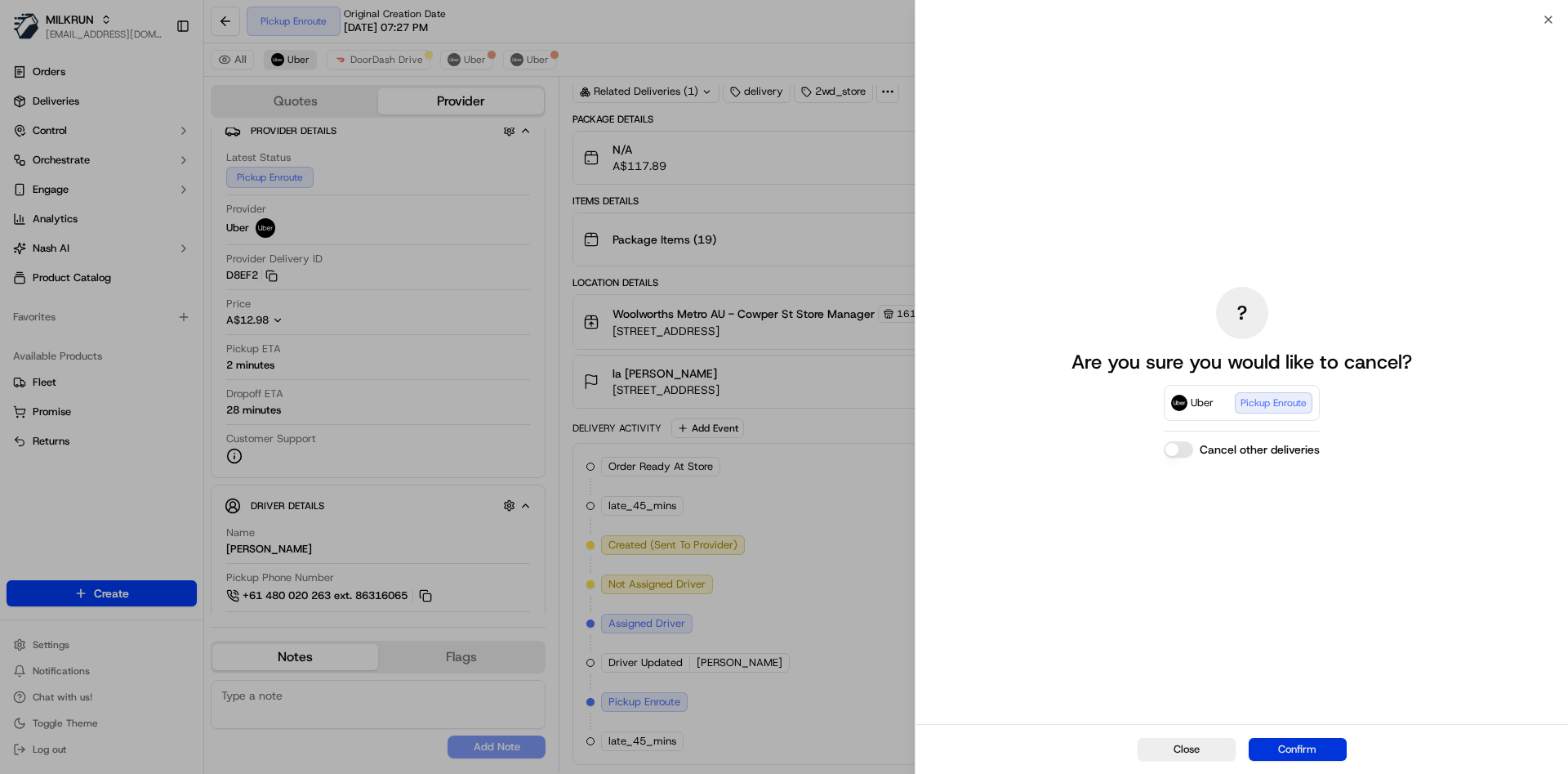
click at [1312, 750] on button "Confirm" at bounding box center [1298, 749] width 98 height 23
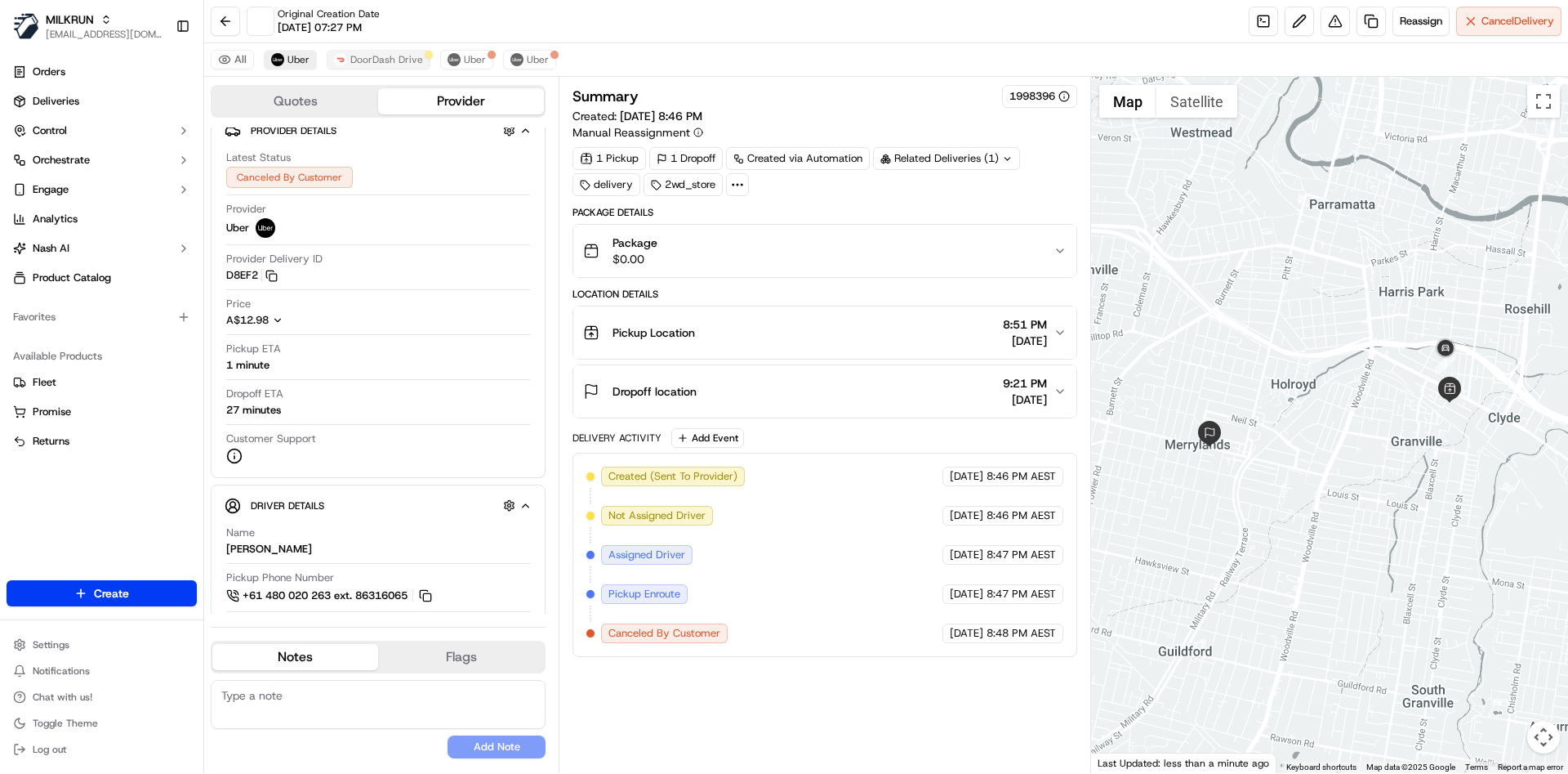
scroll to position [0, 0]
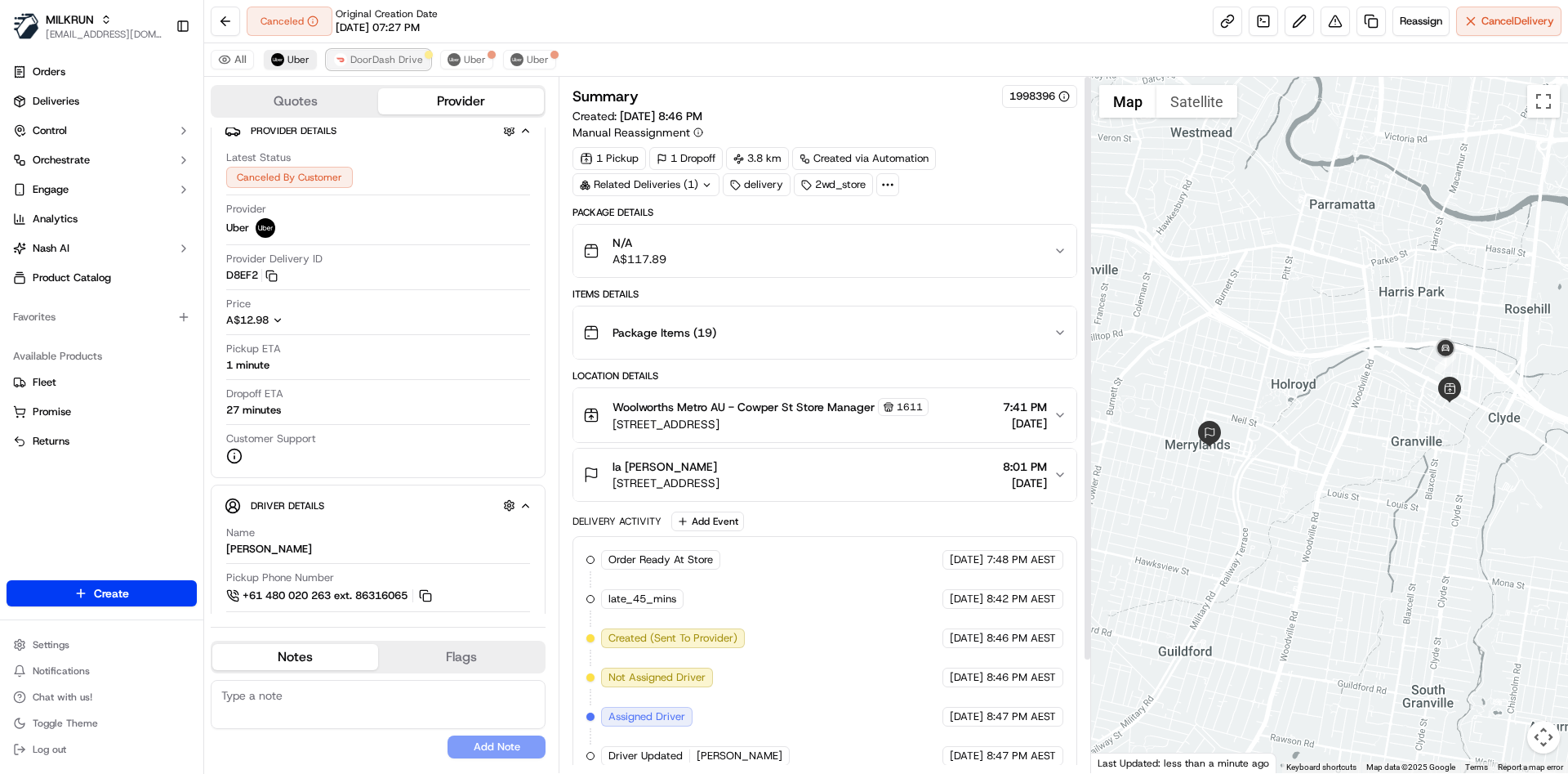
click at [386, 59] on span "DoorDash Drive" at bounding box center [386, 59] width 73 height 13
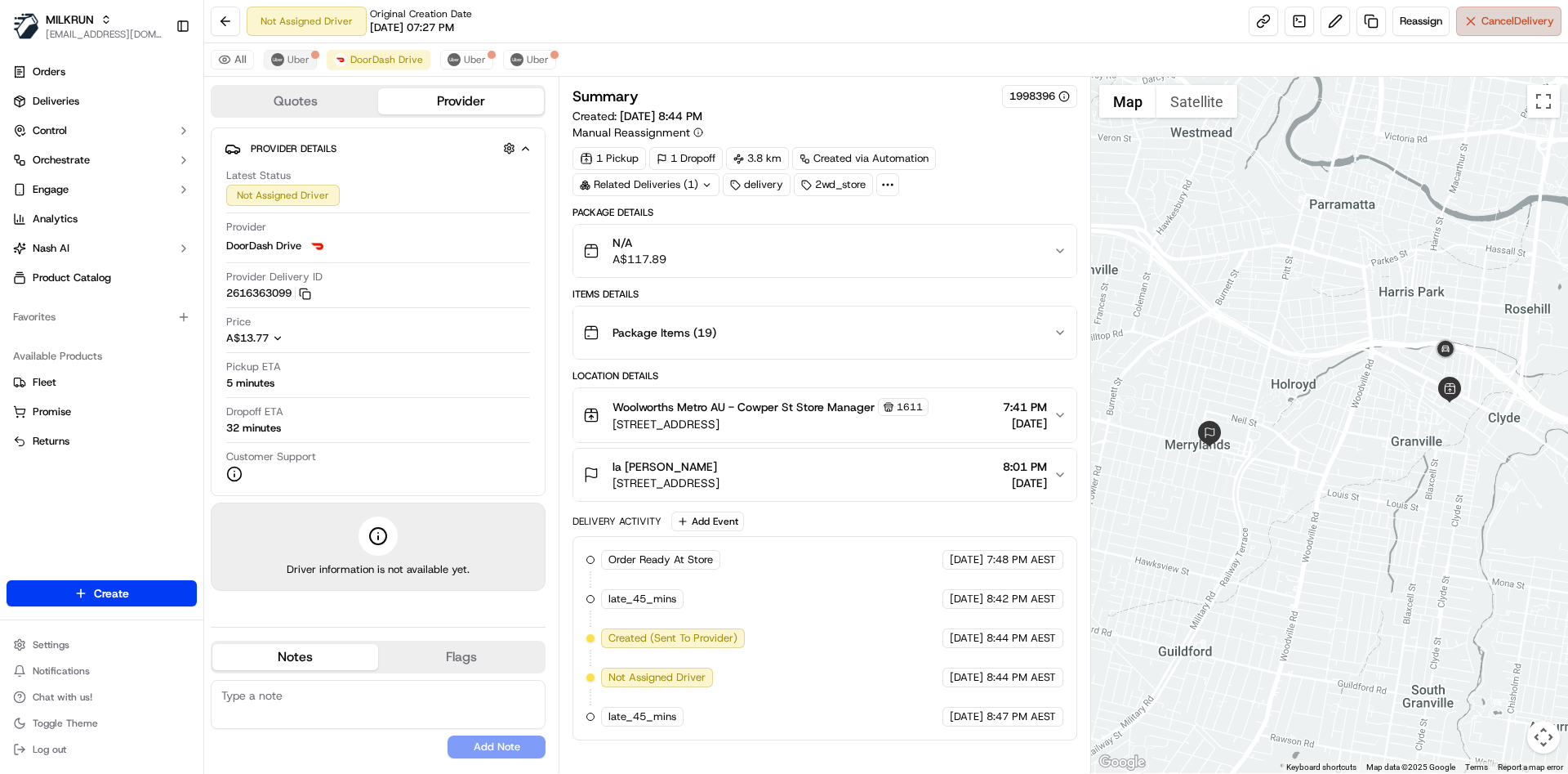
click at [1488, 18] on span "Cancel Delivery" at bounding box center [1517, 21] width 73 height 15
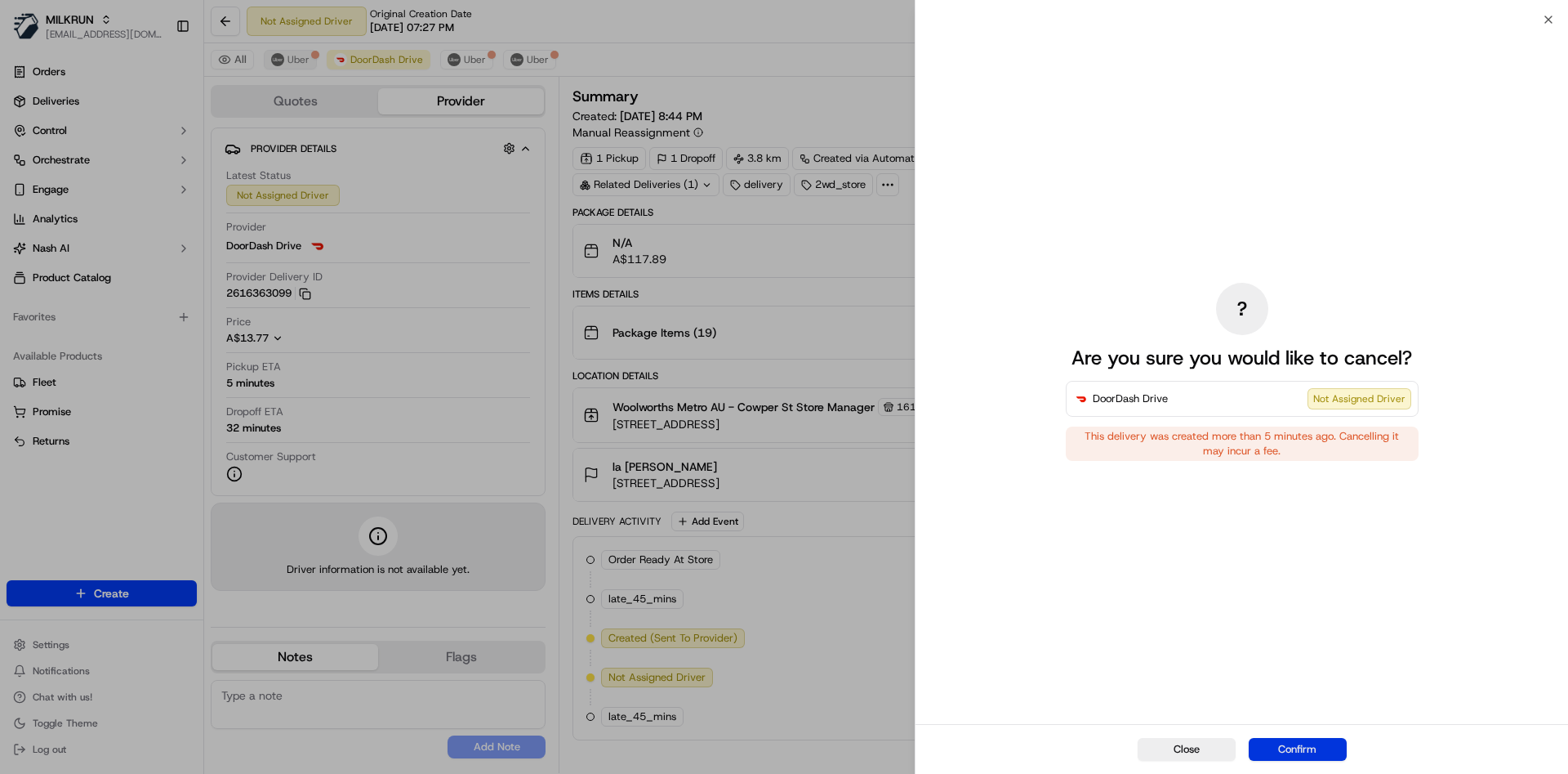
click at [1304, 753] on button "Confirm" at bounding box center [1298, 749] width 98 height 23
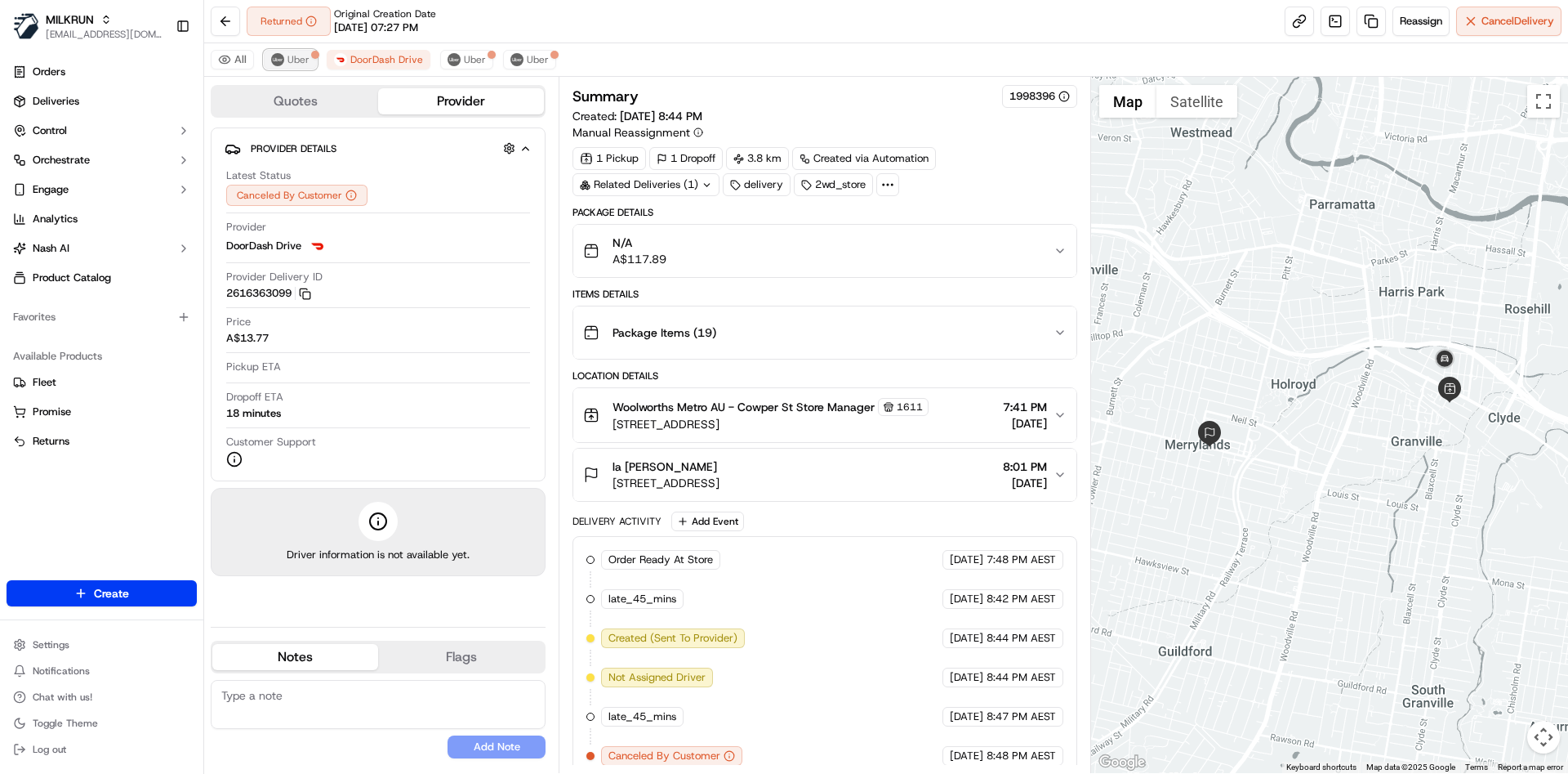
click at [305, 57] on span "Uber" at bounding box center [299, 59] width 22 height 13
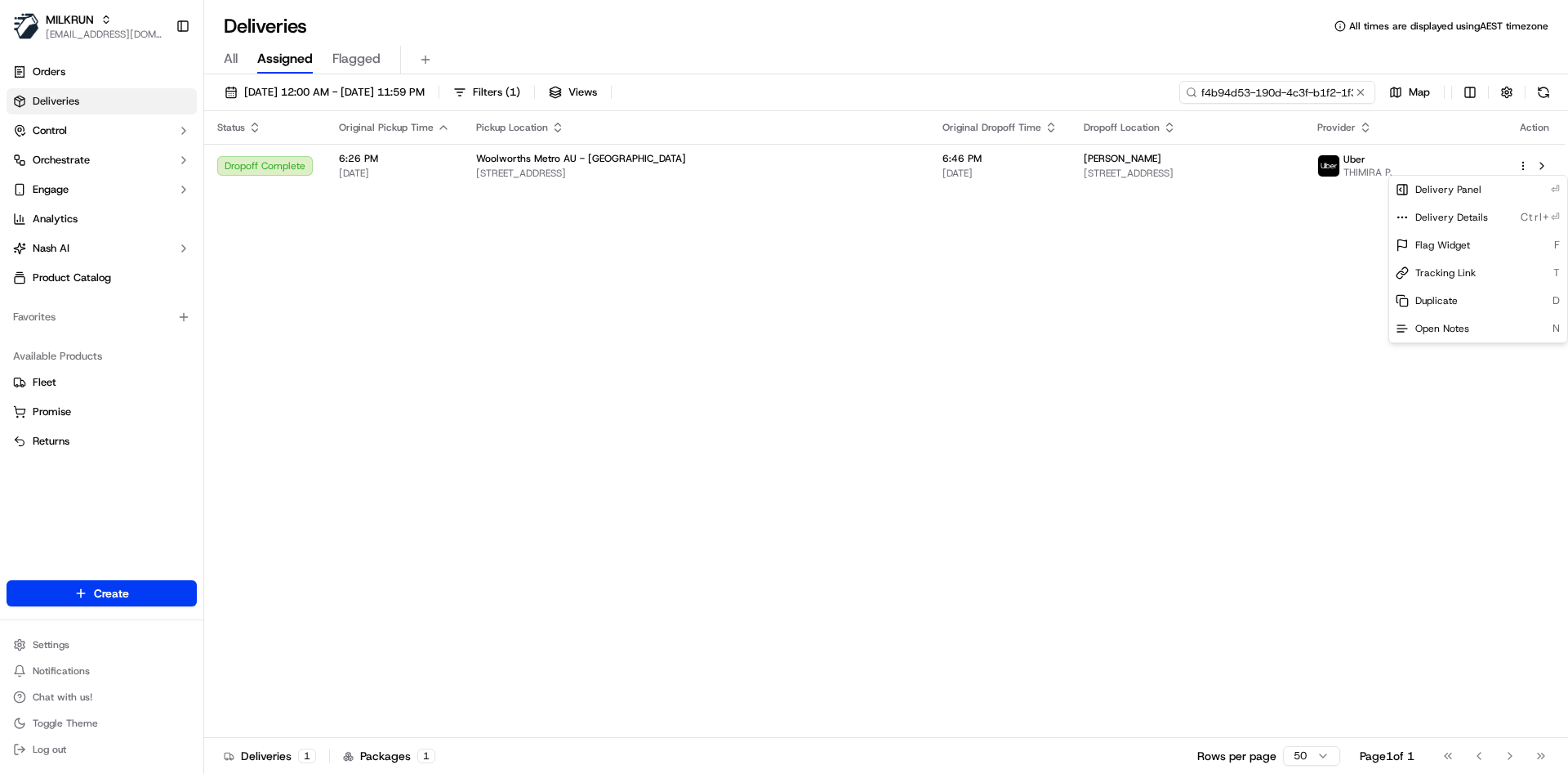
click at [1251, 88] on input "f4b94d53-190d-4c3f-b1f2-1f34dfff48dd" at bounding box center [1277, 92] width 196 height 23
paste input "24b9e917-3f59-48f1-8dbf-6c70008a5df8"
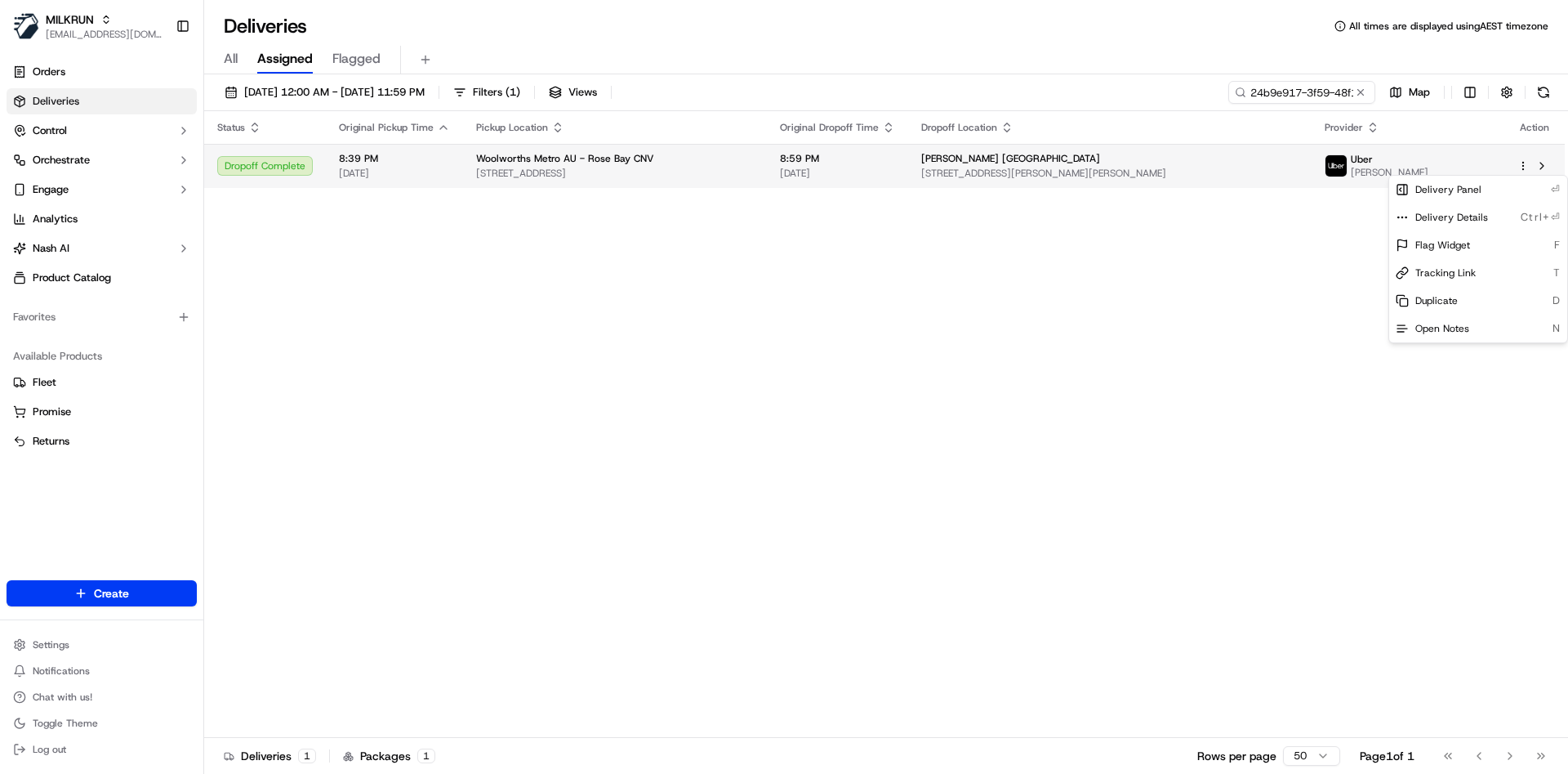
click at [1527, 166] on html "MILKRUN atariq@woolworths.com.au Toggle Sidebar Orders Deliveries Control Orche…" at bounding box center [784, 387] width 1568 height 774
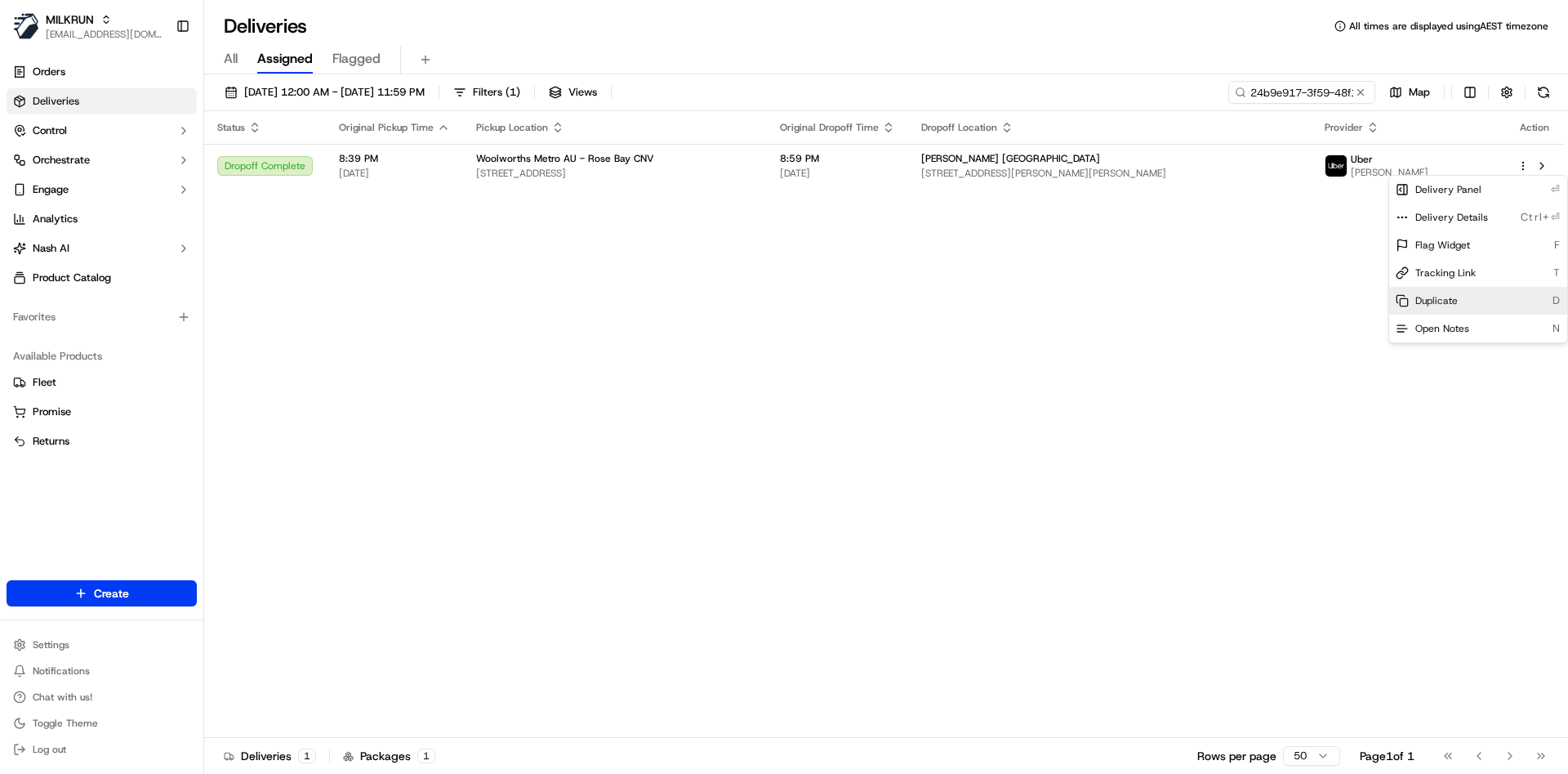
click at [1447, 297] on span "Duplicate" at bounding box center [1437, 300] width 43 height 13
click at [757, 320] on html "MILKRUN atariq@woolworths.com.au Toggle Sidebar Orders Deliveries Control Orche…" at bounding box center [784, 387] width 1568 height 774
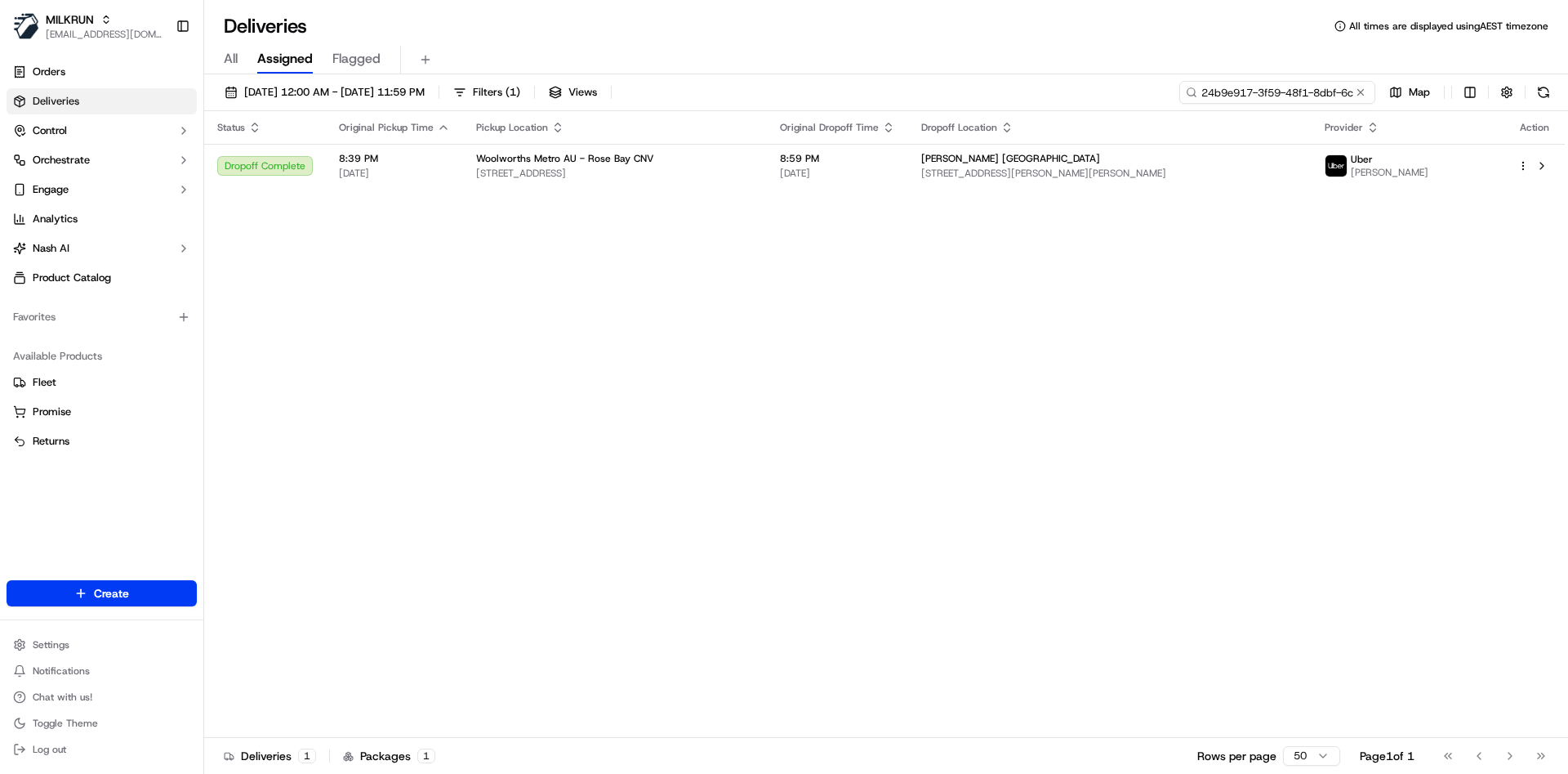
click at [1270, 85] on input "24b9e917-3f59-48f1-8dbf-6c70008a5df8" at bounding box center [1277, 92] width 196 height 23
paste input "d3fee11c-22d4-40f0-b139-071917a189df"
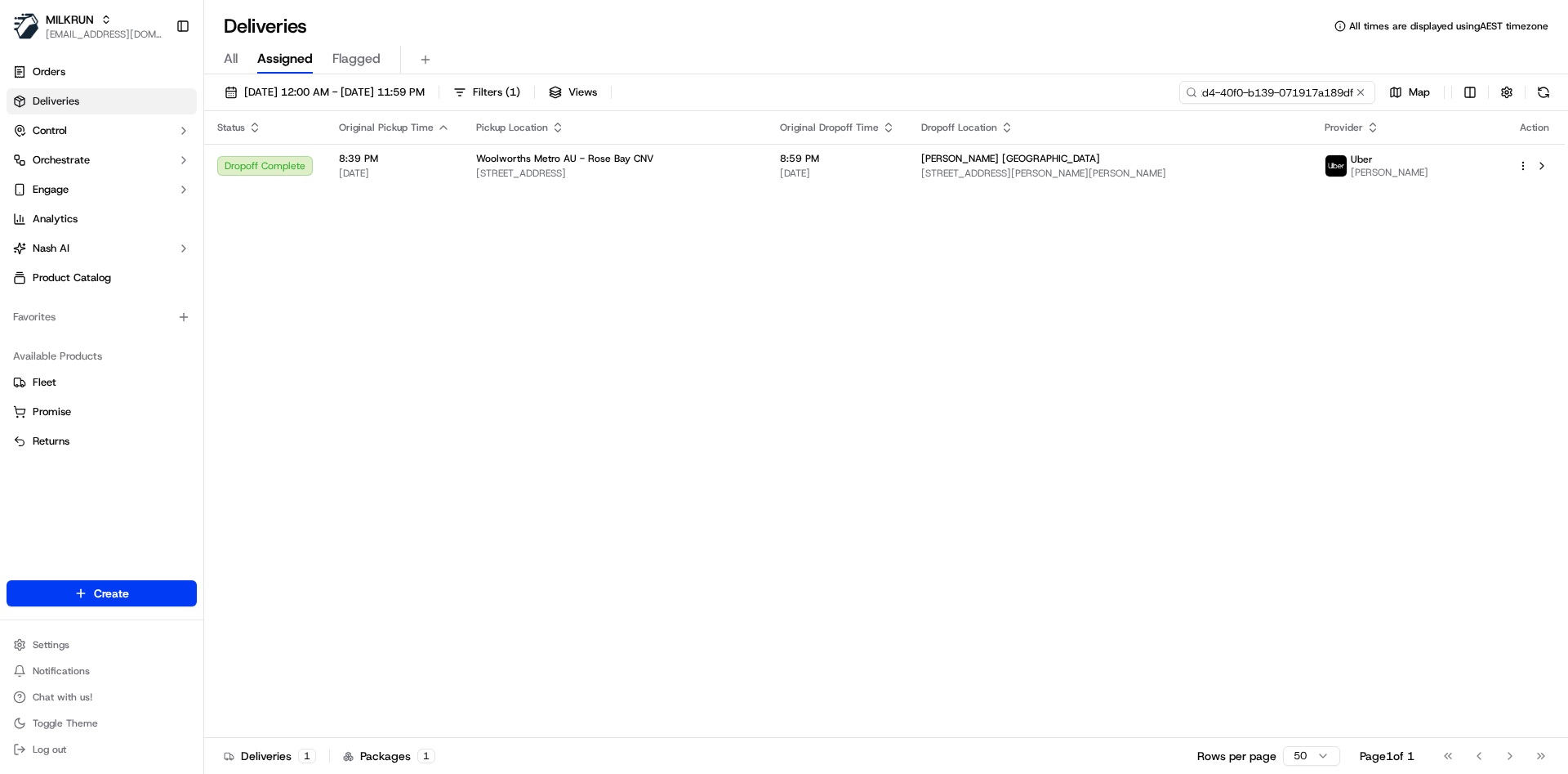
type input "d3fee11c-22d4-40f0-b139-071917a189df"
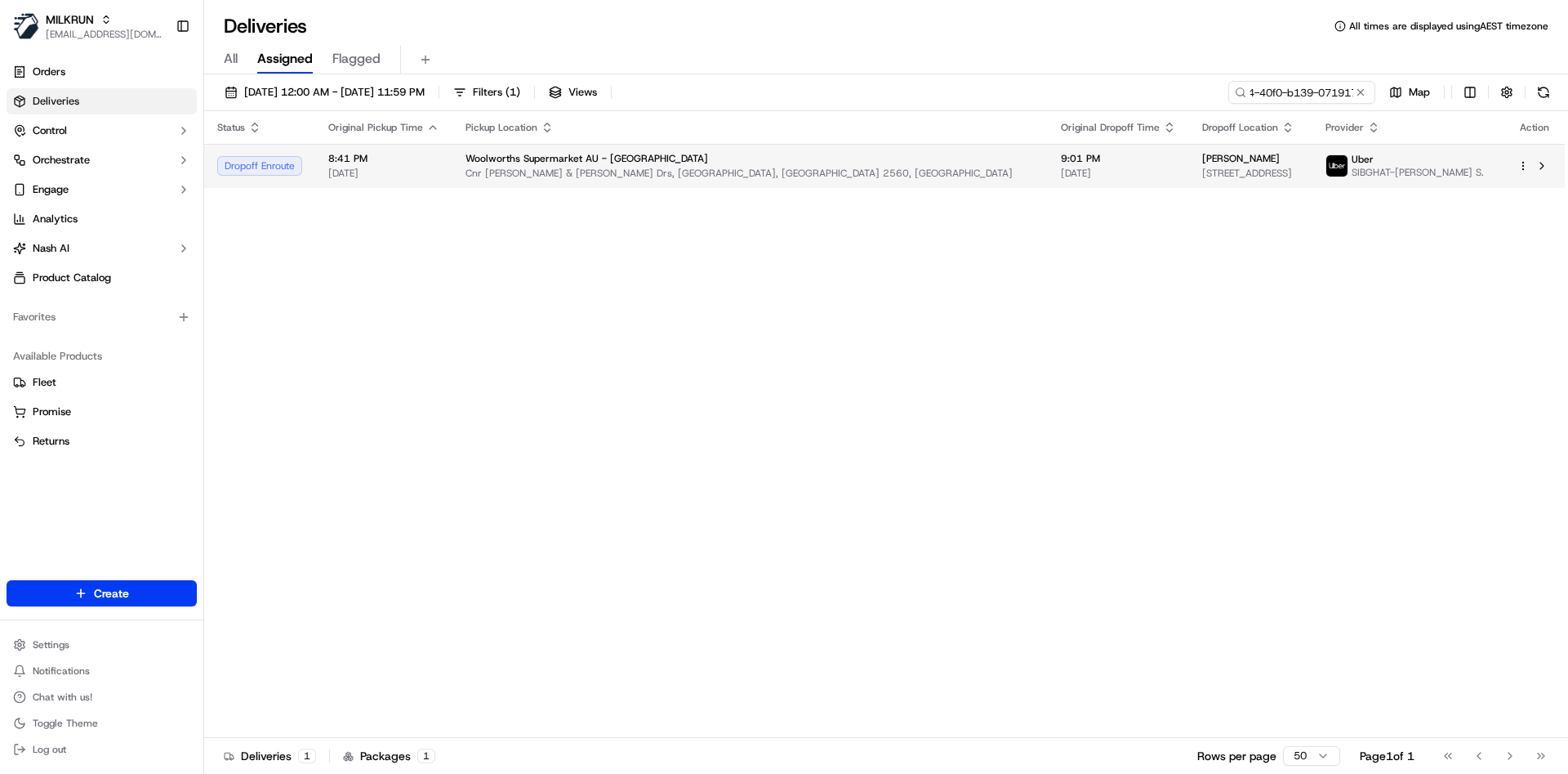
click at [1203, 169] on span "8 Denfield Cct, Saint Helens Park, NSW 2560, AU" at bounding box center [1251, 172] width 97 height 13
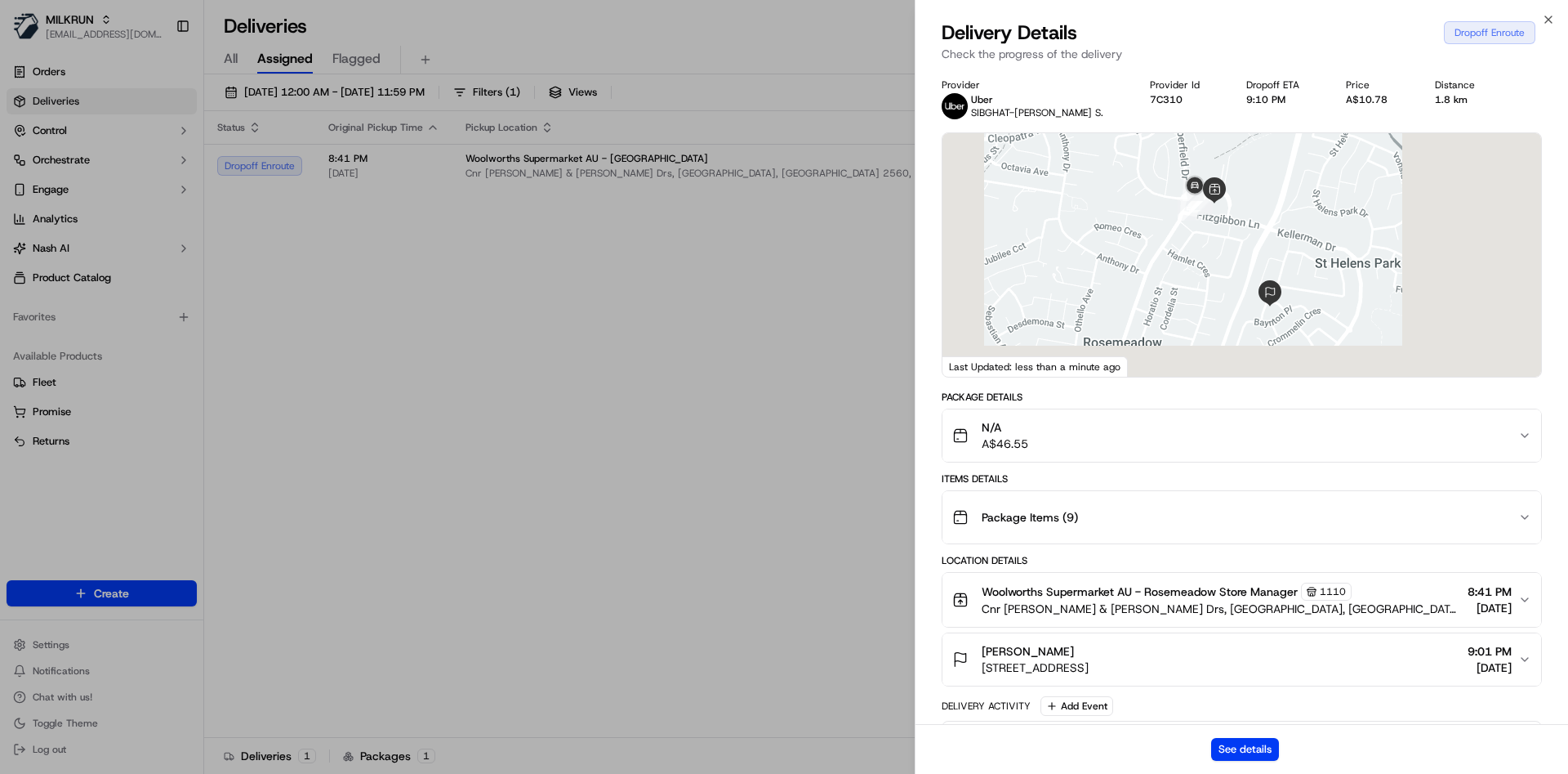
scroll to position [407, 0]
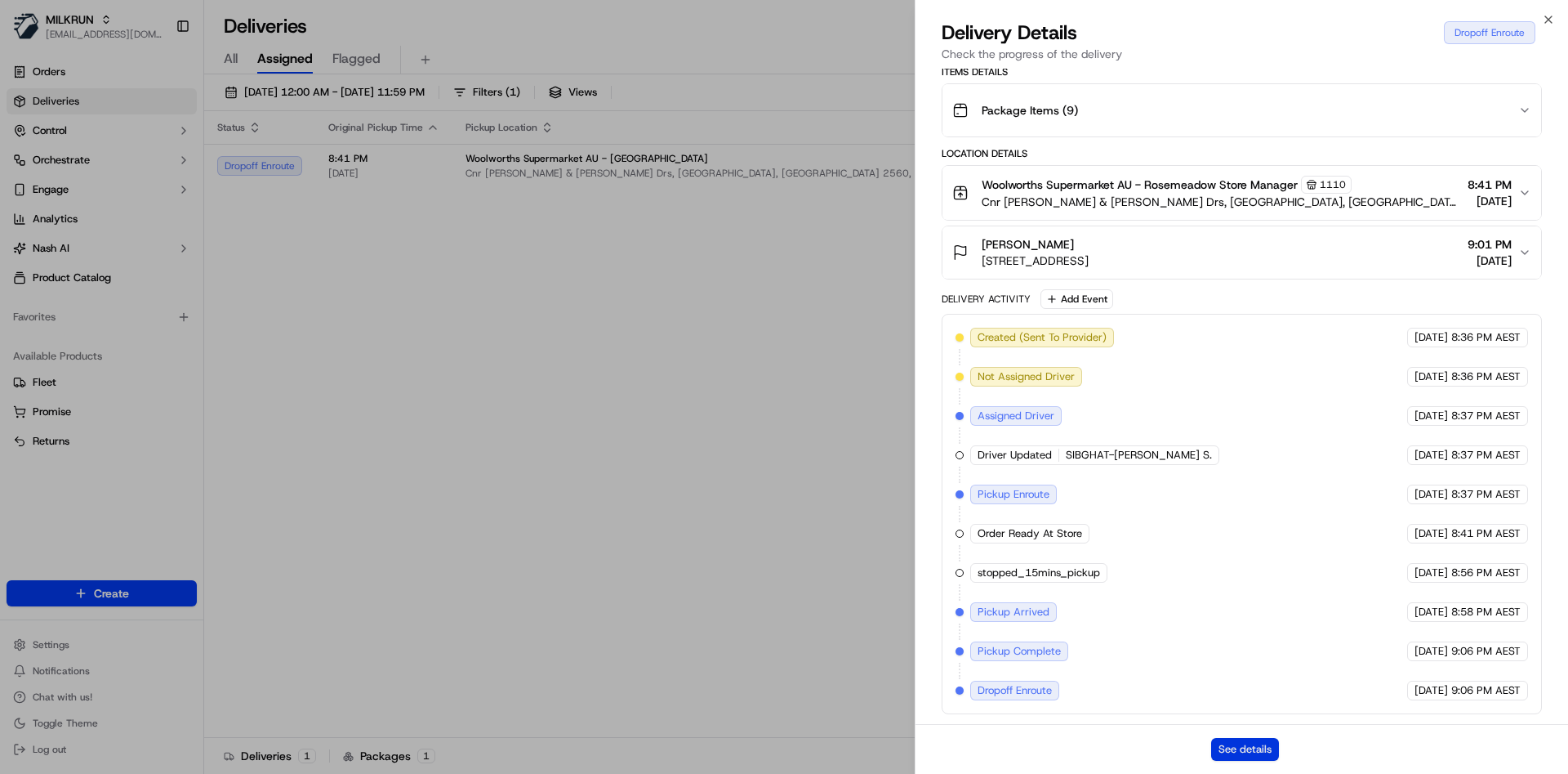
click at [1239, 752] on button "See details" at bounding box center [1245, 749] width 68 height 23
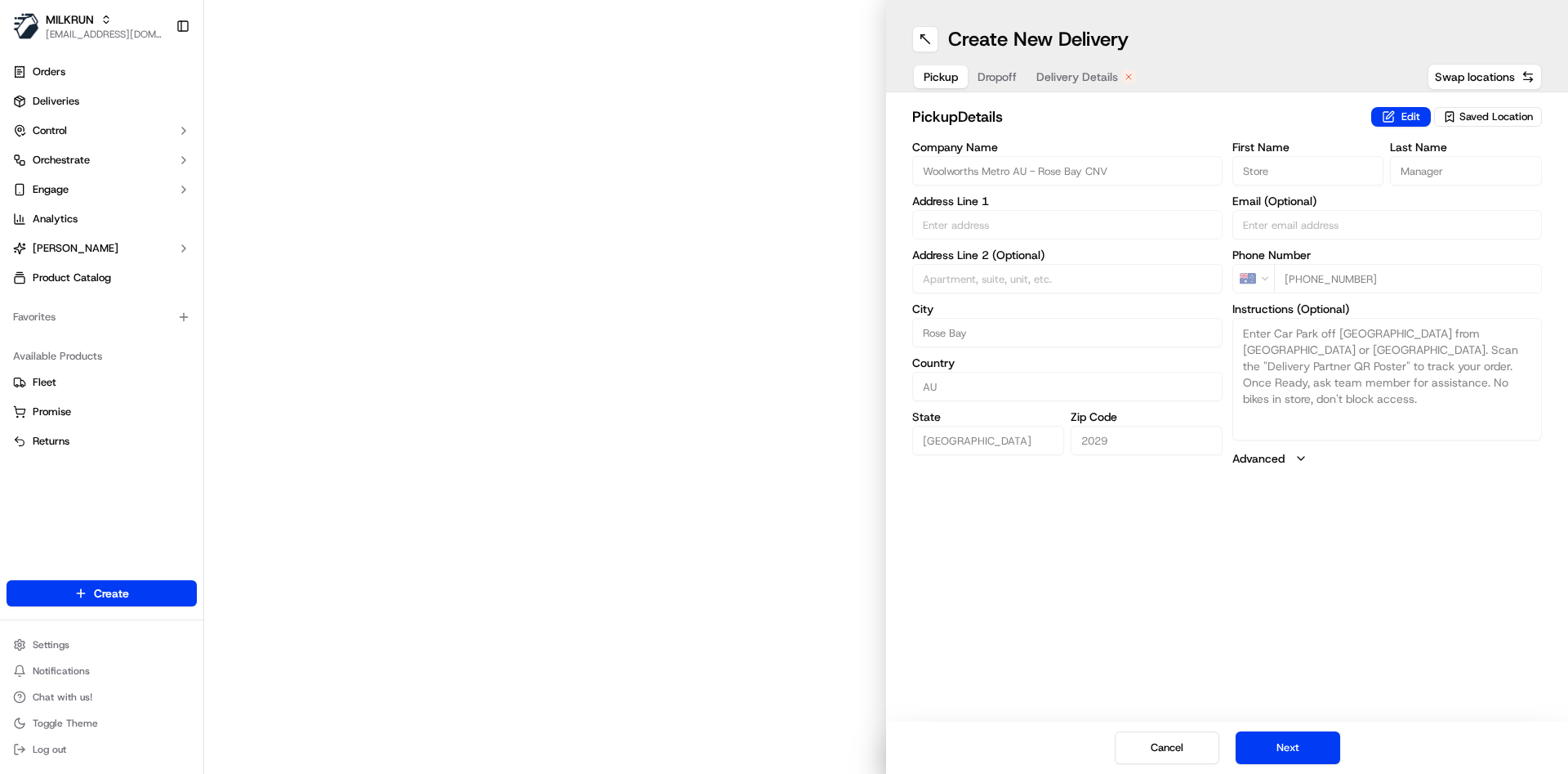
type input "757 New South Head Rd"
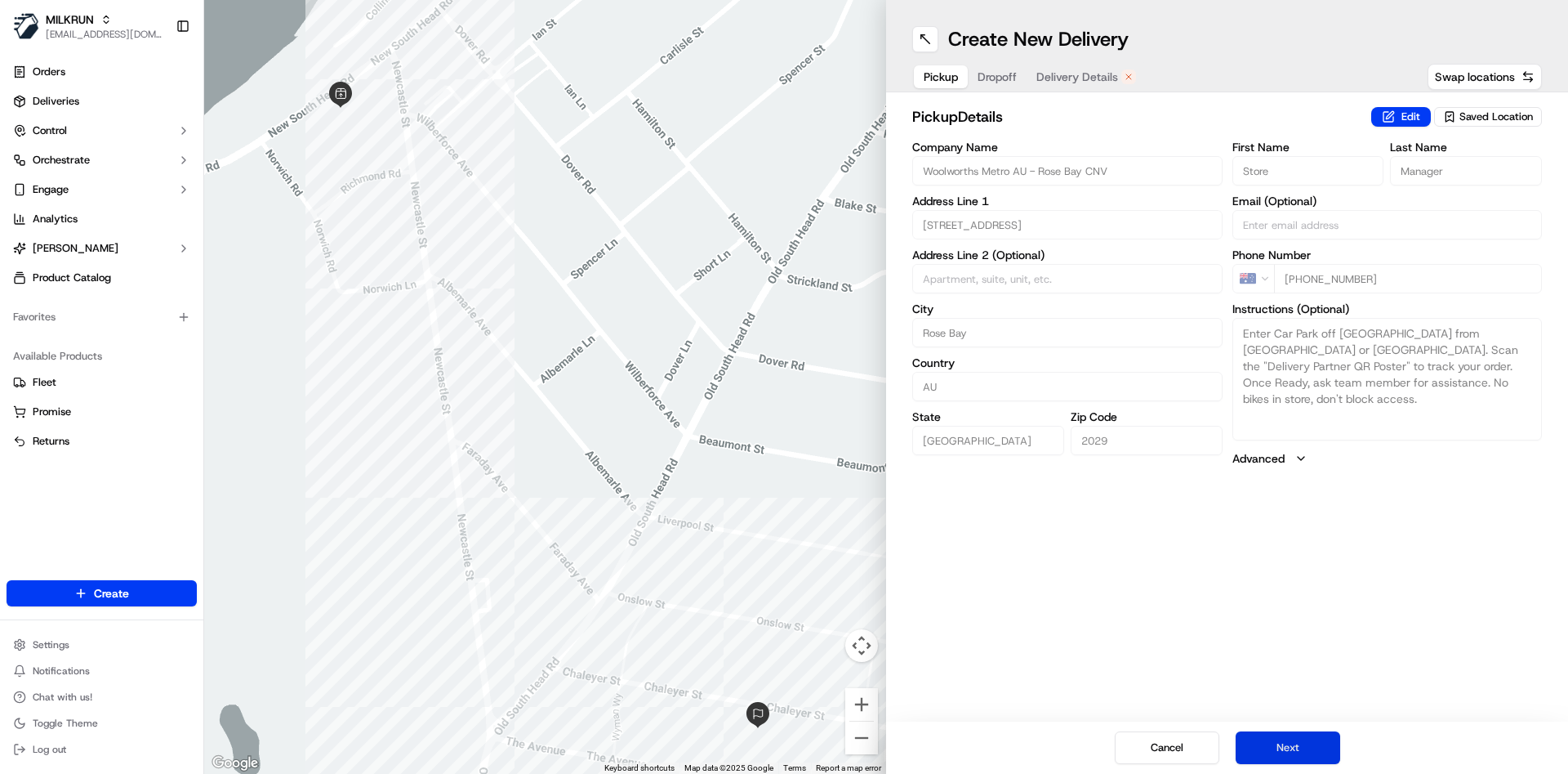
click at [1281, 743] on button "Next" at bounding box center [1288, 747] width 105 height 33
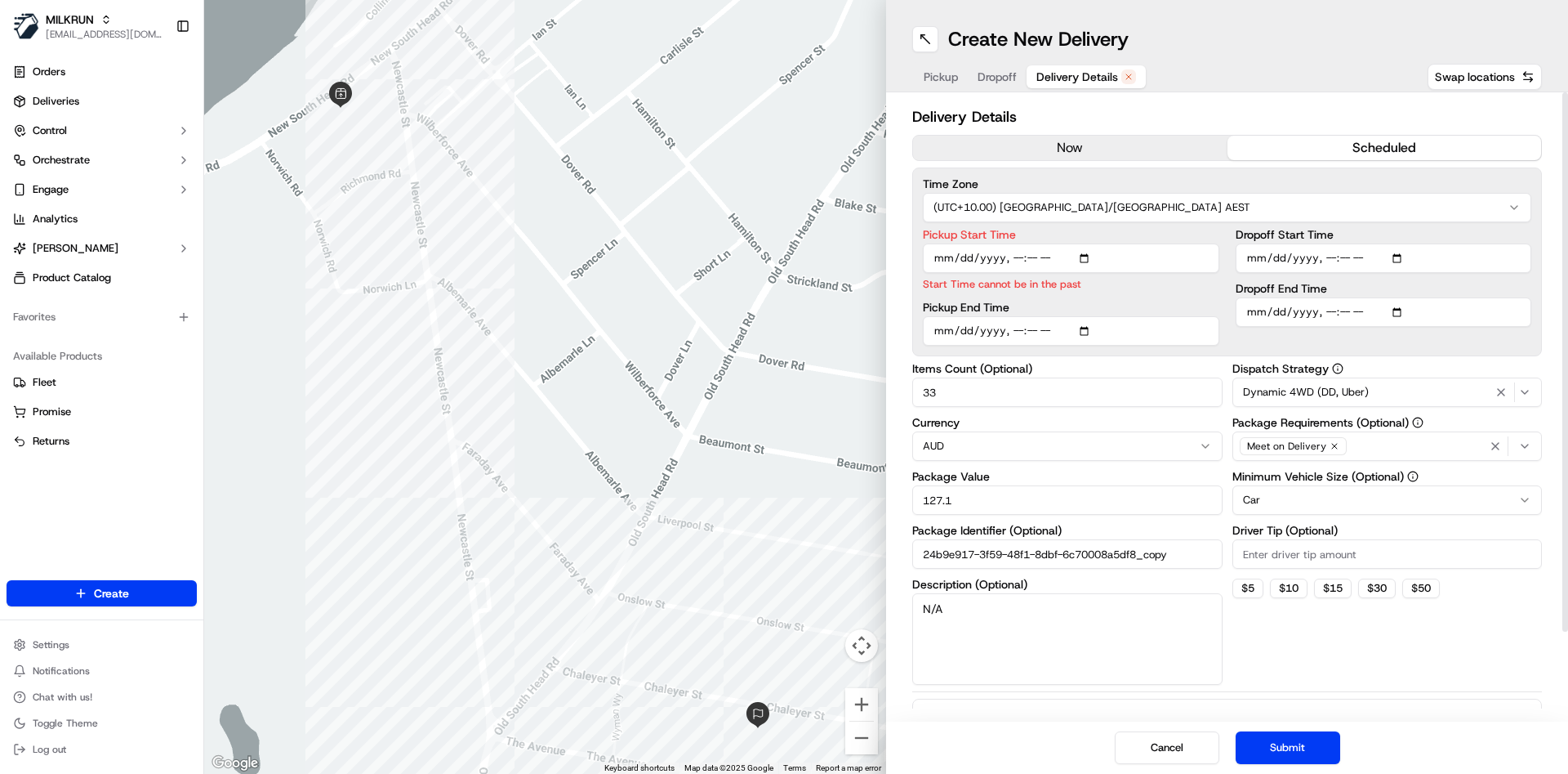
click at [1021, 261] on input "Pickup Start Time" at bounding box center [1071, 258] width 297 height 29
type input "2025-09-15T20:57"
click at [1331, 311] on input "Dropoff End Time" at bounding box center [1384, 312] width 297 height 29
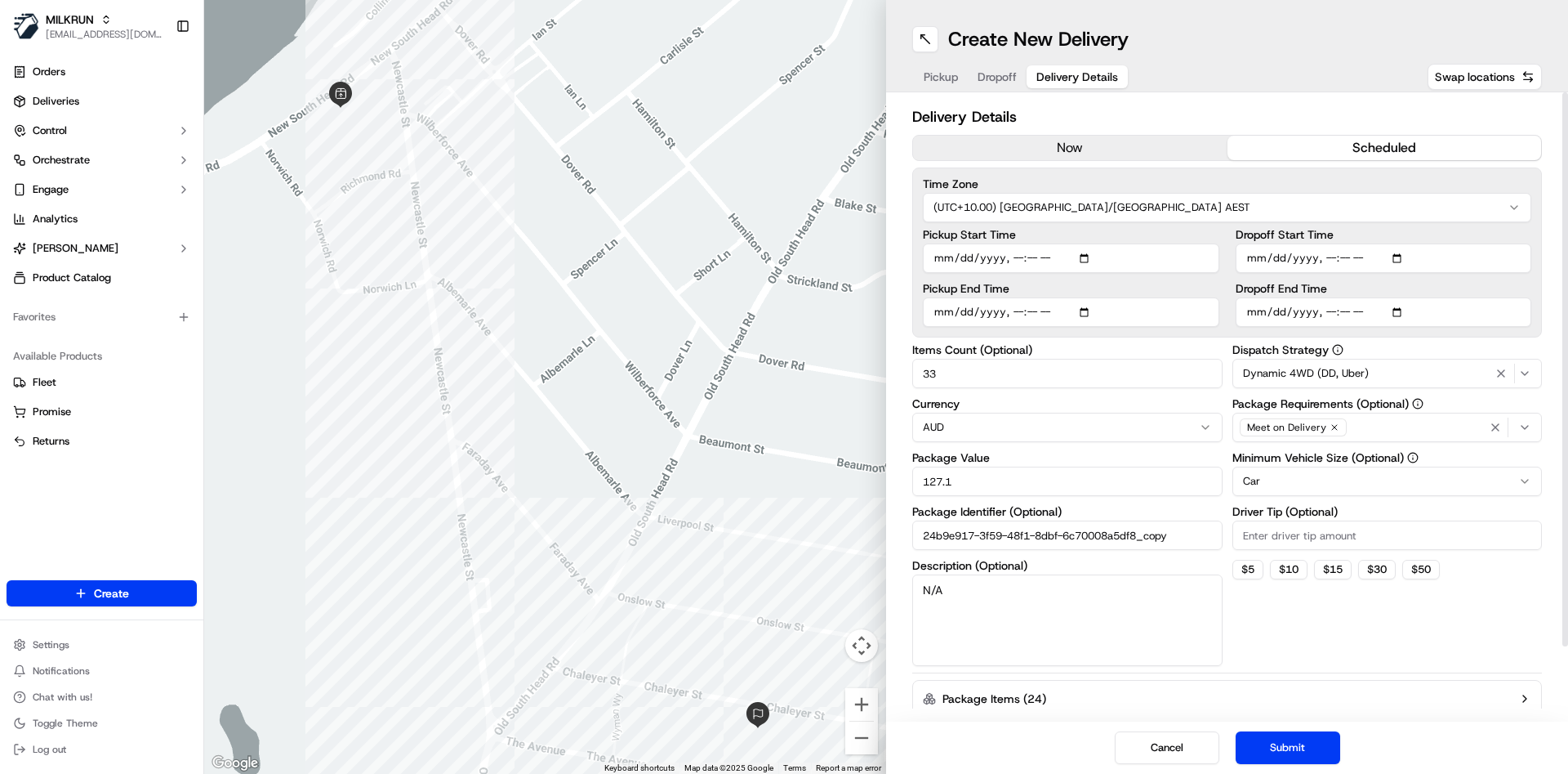
type input "2025-09-15T21:05"
click at [1298, 747] on button "Submit" at bounding box center [1288, 747] width 105 height 33
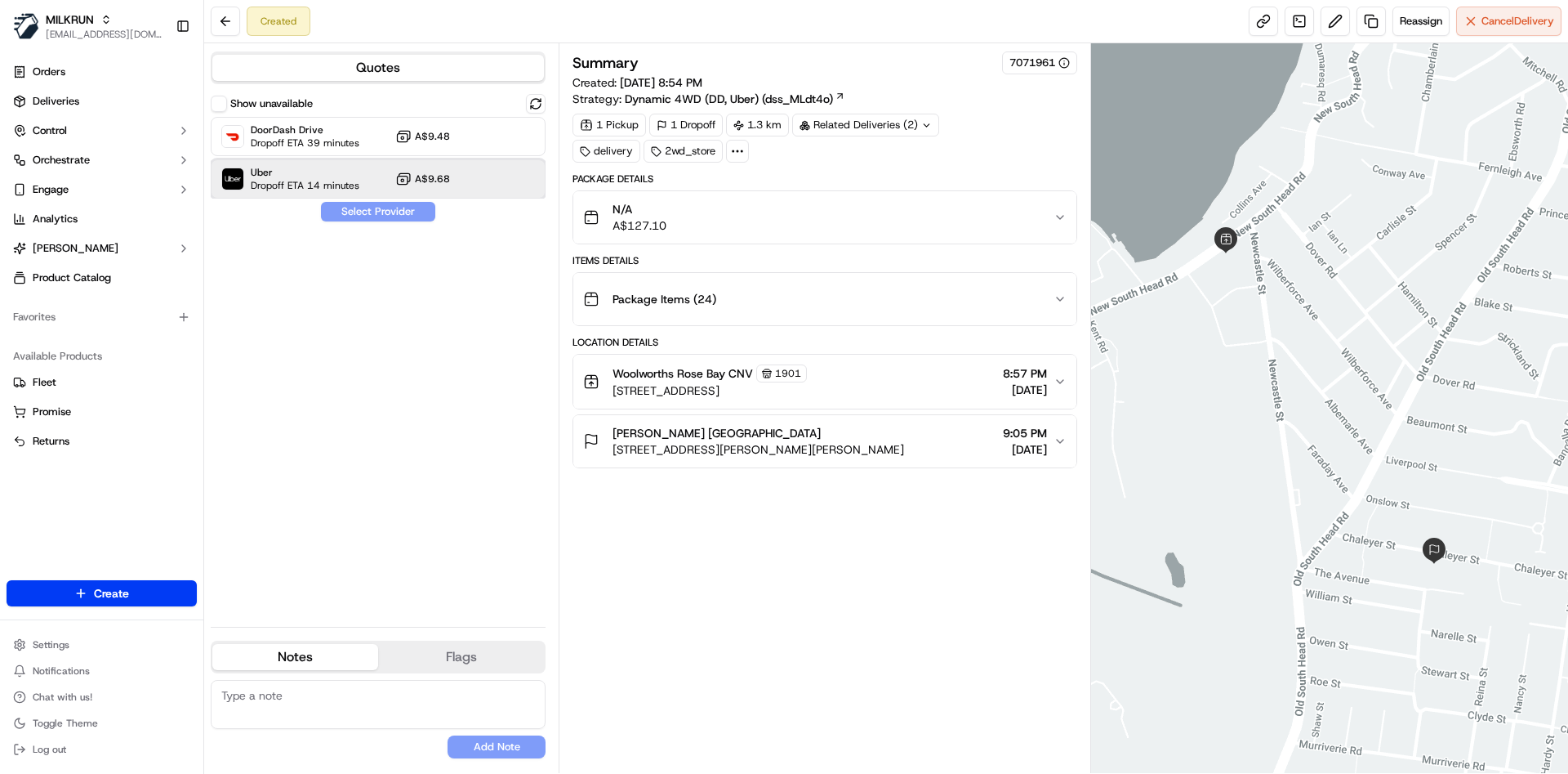
click at [335, 168] on span "Uber" at bounding box center [305, 172] width 109 height 13
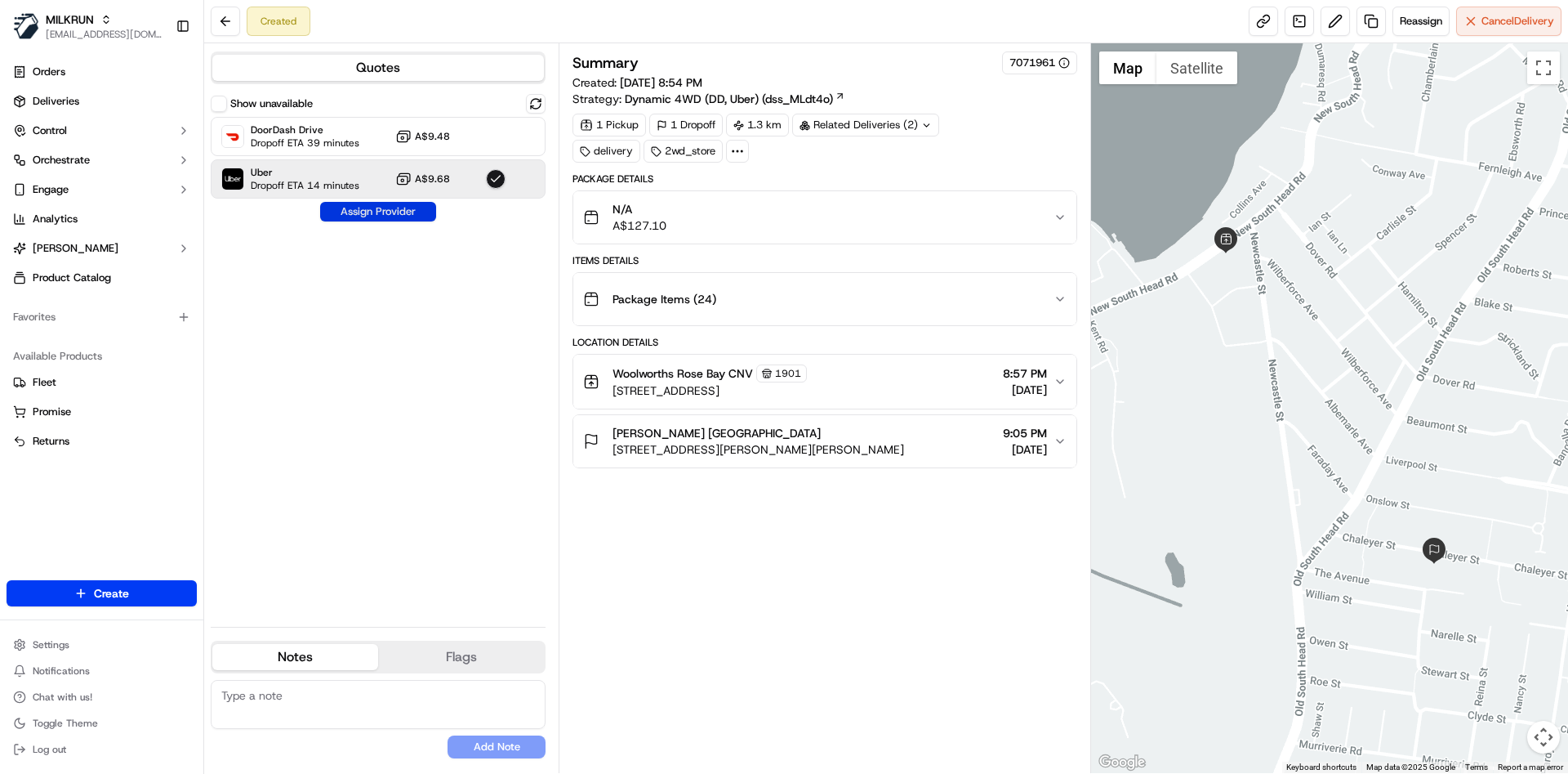
click at [365, 213] on button "Assign Provider" at bounding box center [377, 211] width 116 height 20
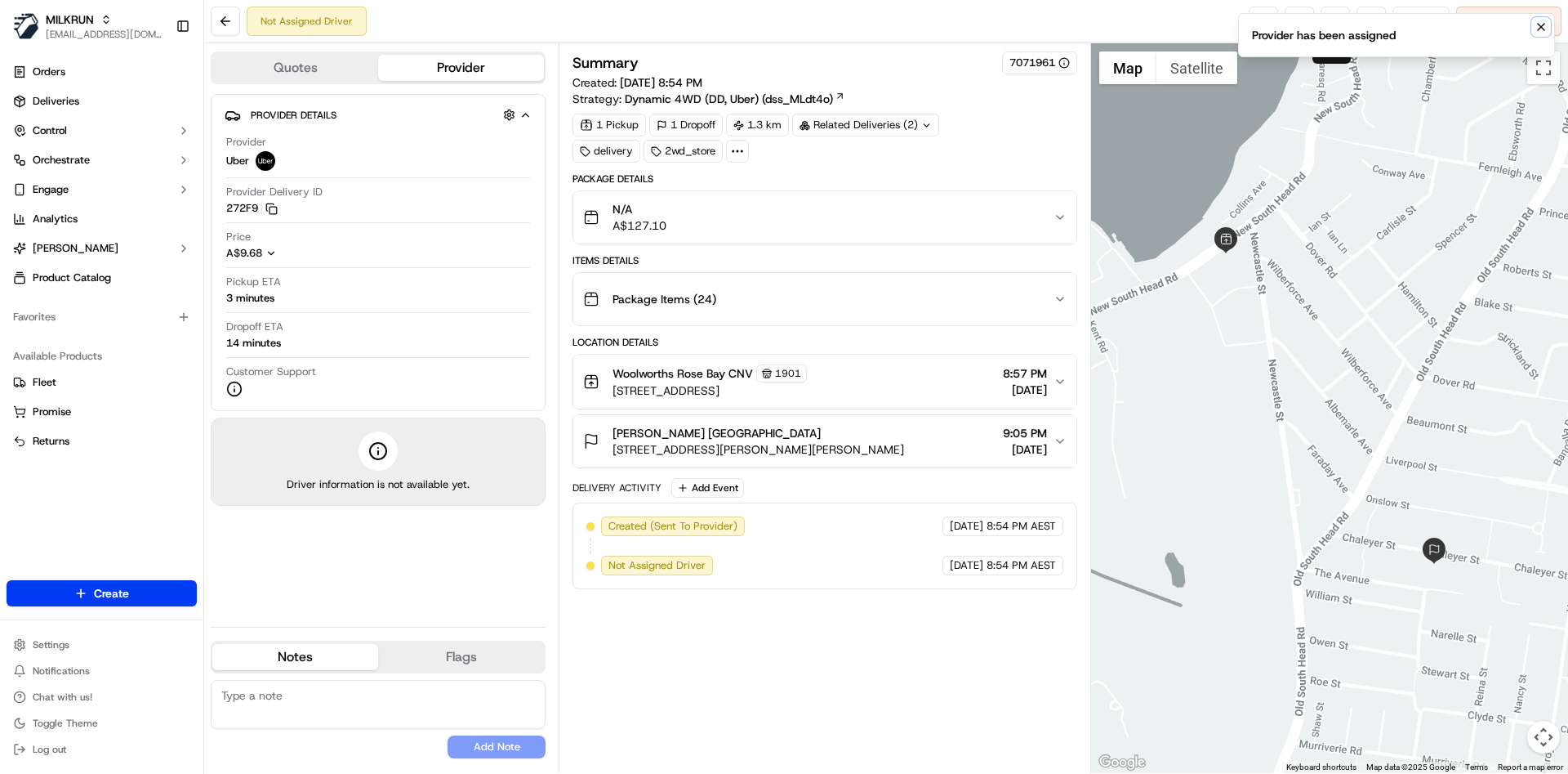
click at [1540, 21] on icon "Notifications (F8)" at bounding box center [1541, 27] width 13 height 13
click at [1266, 19] on link at bounding box center [1263, 21] width 29 height 29
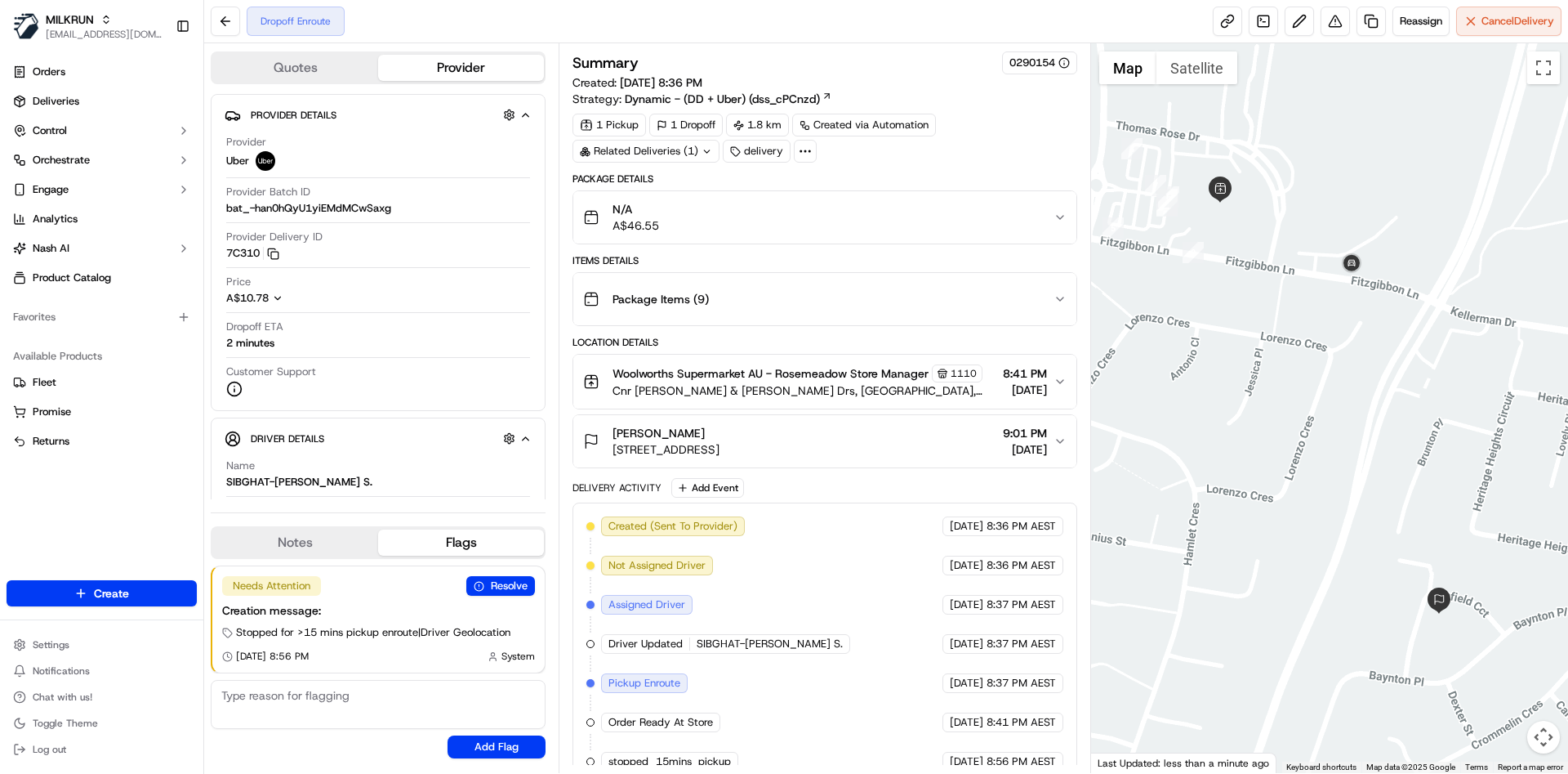
scroll to position [153, 0]
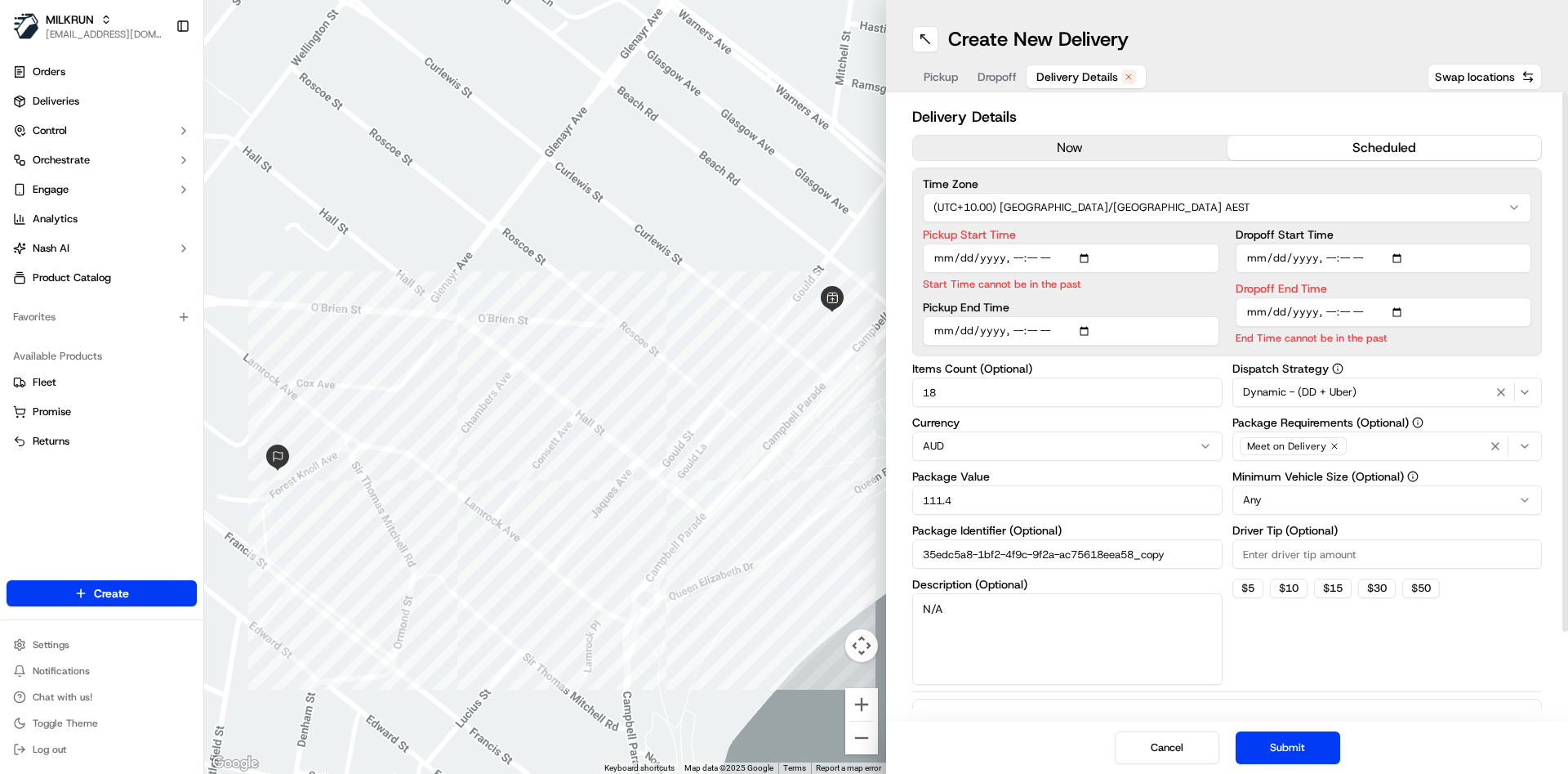
type input "[DATE]T21:15"
click at [1330, 313] on input "Dropoff End Time" at bounding box center [1384, 312] width 297 height 29
type input "[DATE]T21:25"
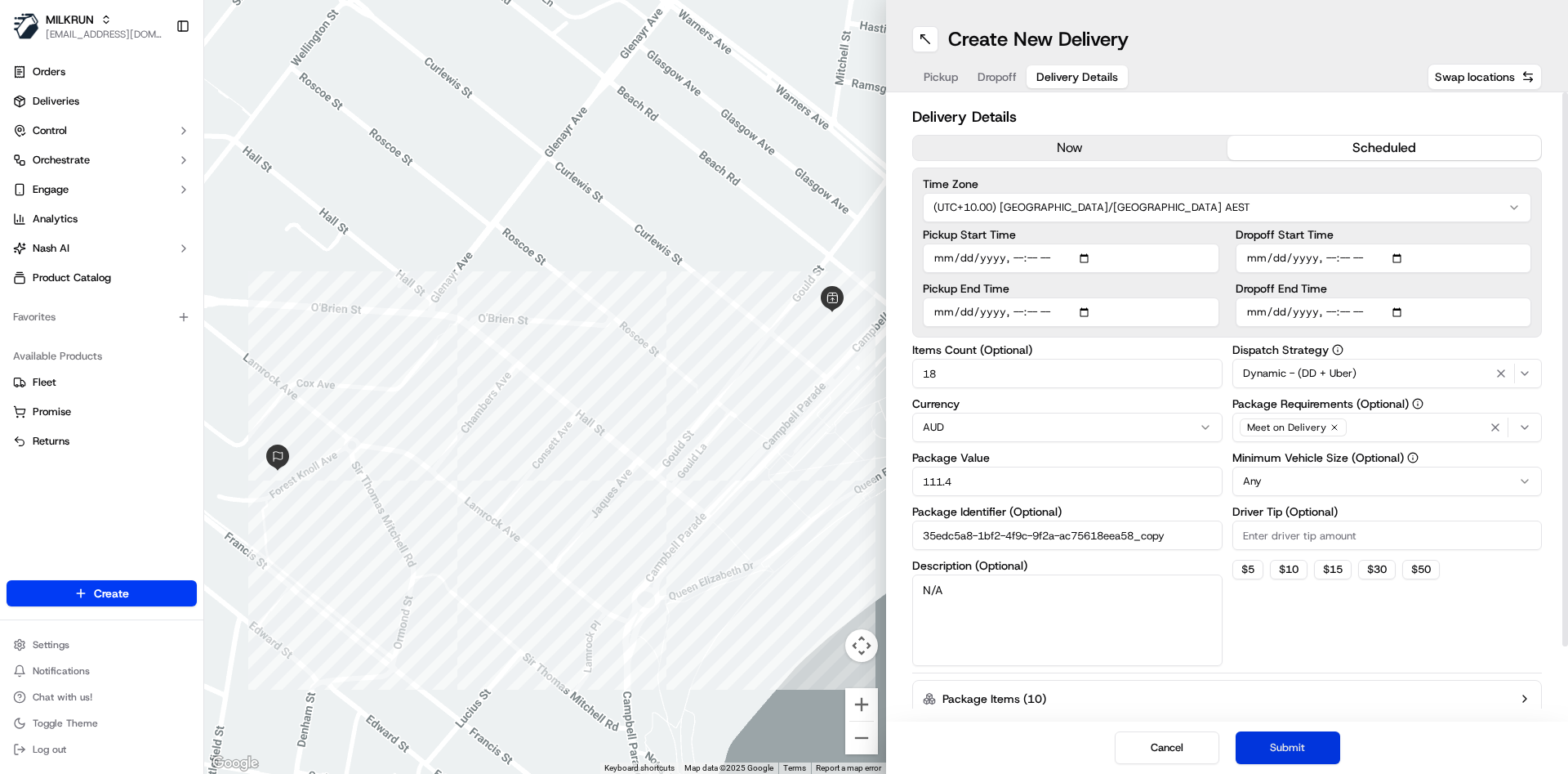
click at [1304, 731] on button "Submit" at bounding box center [1288, 747] width 105 height 33
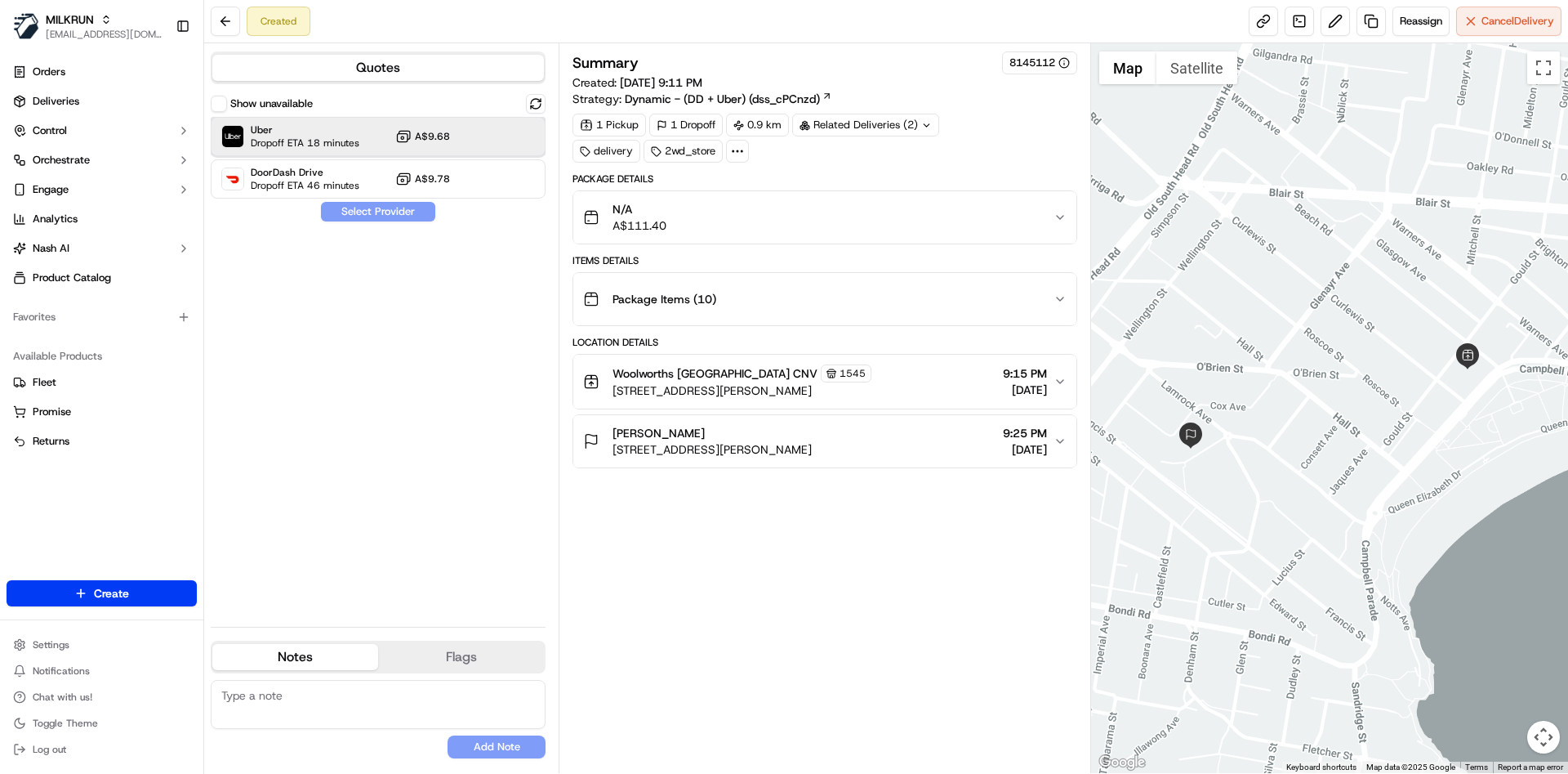
click at [311, 137] on span "Dropoff ETA 18 minutes" at bounding box center [305, 142] width 109 height 13
click at [373, 223] on div "Show unavailable Uber Dropoff ETA 18 minutes A$9.68 DoorDash Drive Dropoff ETA …" at bounding box center [378, 354] width 335 height 520
click at [381, 215] on button "Assign Provider" at bounding box center [377, 211] width 116 height 20
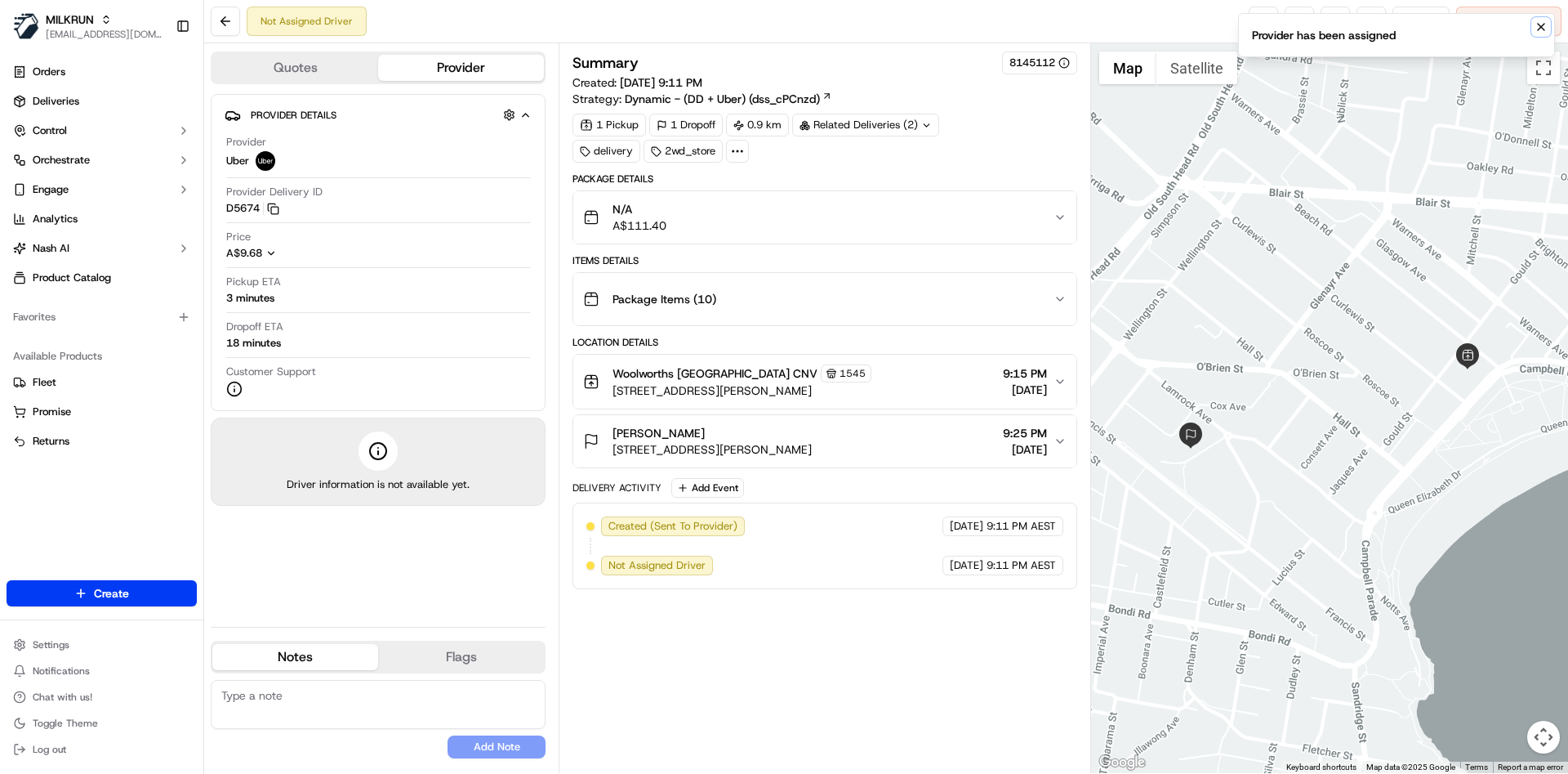
click at [1540, 21] on icon "Notifications (F8)" at bounding box center [1541, 27] width 13 height 13
click at [1258, 9] on link at bounding box center [1263, 21] width 29 height 29
